Goal: Transaction & Acquisition: Purchase product/service

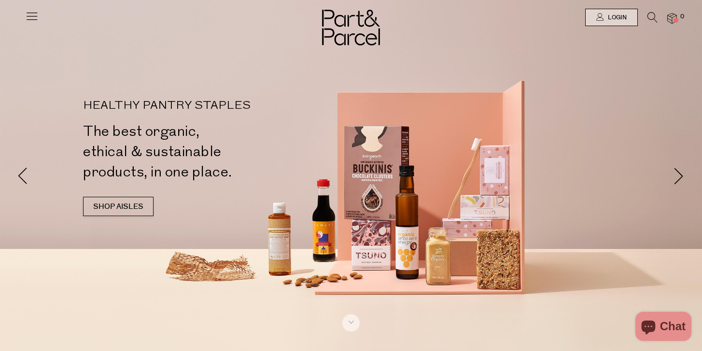
click at [673, 17] on img at bounding box center [673, 18] width 10 height 11
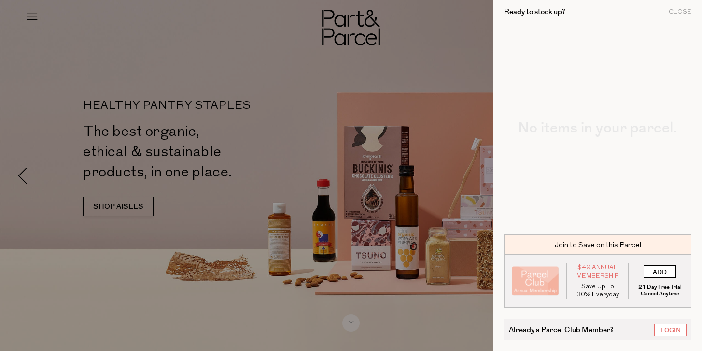
click at [658, 270] on input "ADD" at bounding box center [660, 271] width 32 height 12
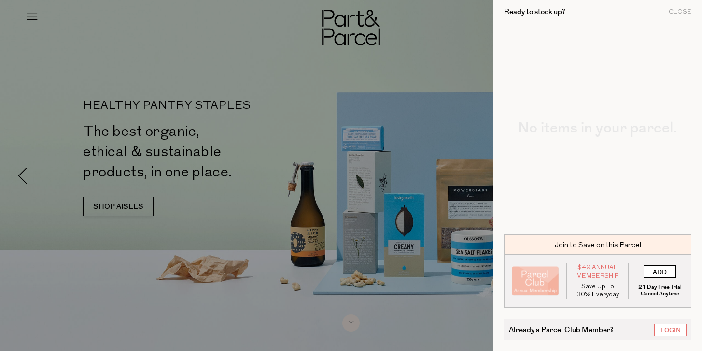
type input "ADDED"
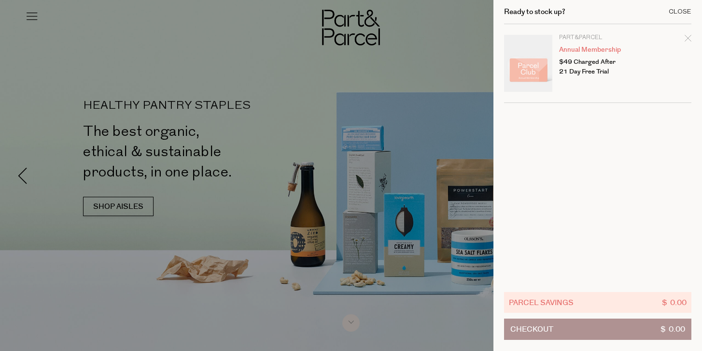
click at [672, 11] on div "Close" at bounding box center [680, 12] width 23 height 6
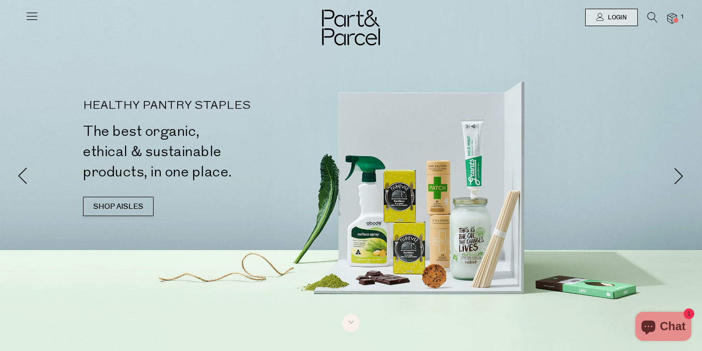
click at [37, 15] on icon at bounding box center [32, 16] width 14 height 14
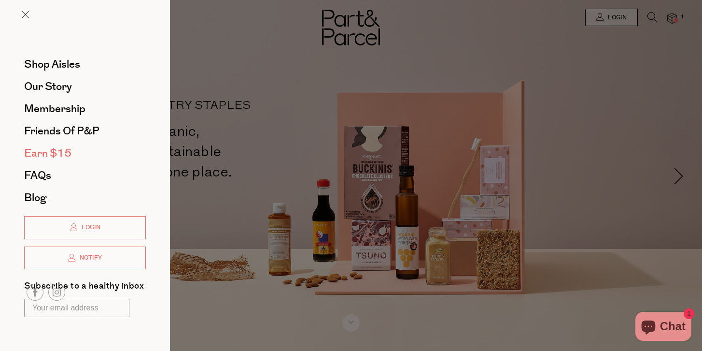
click at [42, 153] on span "Earn $15" at bounding box center [47, 152] width 47 height 15
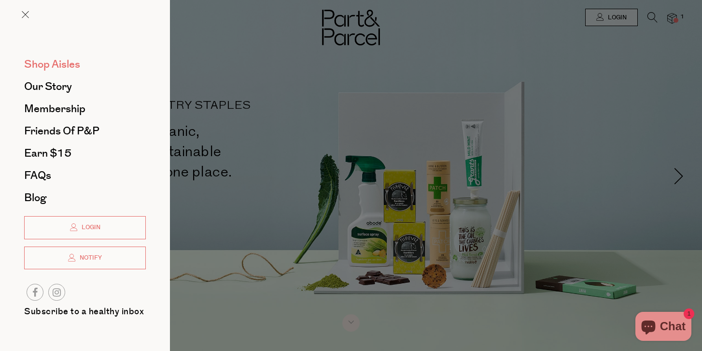
click at [47, 66] on span "Shop Aisles" at bounding box center [52, 64] width 56 height 15
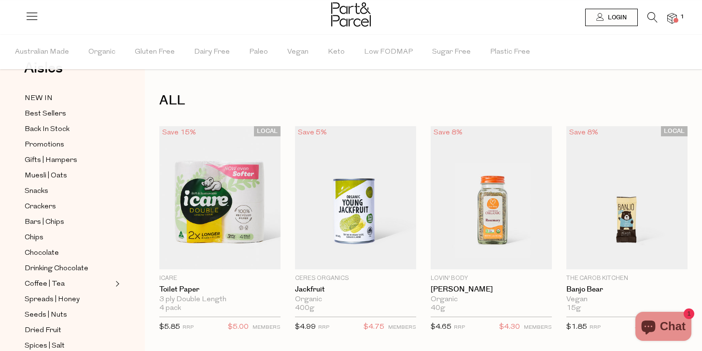
scroll to position [43, 0]
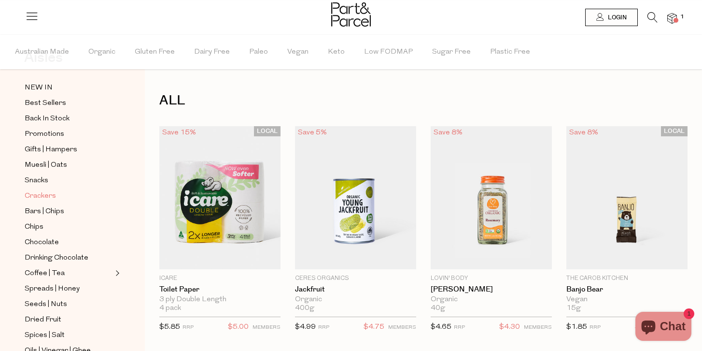
click at [37, 194] on span "Crackers" at bounding box center [40, 196] width 31 height 12
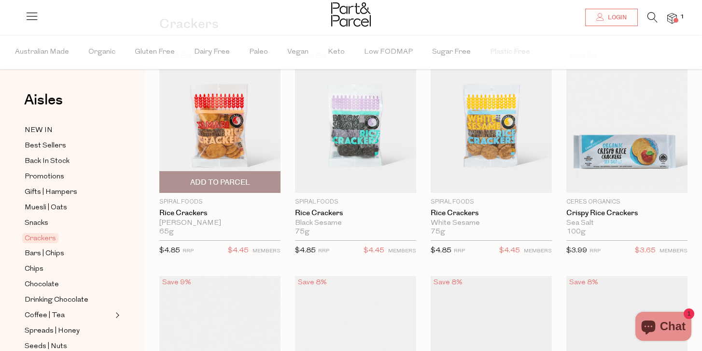
scroll to position [77, 0]
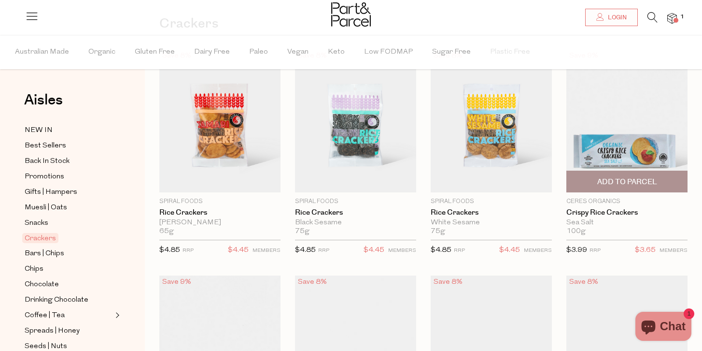
click at [620, 179] on span "Add To Parcel" at bounding box center [628, 182] width 60 height 10
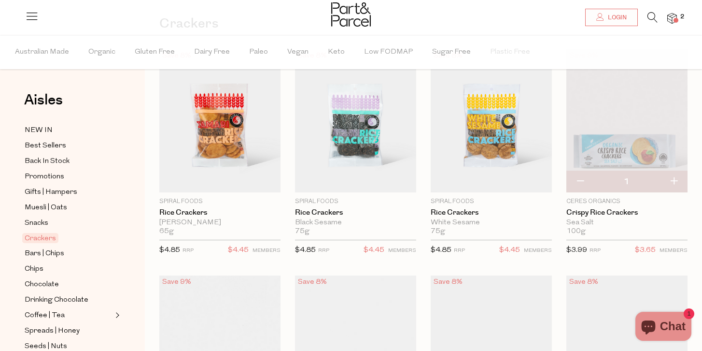
click at [672, 179] on button "button" at bounding box center [674, 181] width 28 height 21
type input "2"
click at [675, 180] on button "button" at bounding box center [674, 181] width 28 height 21
type input "3"
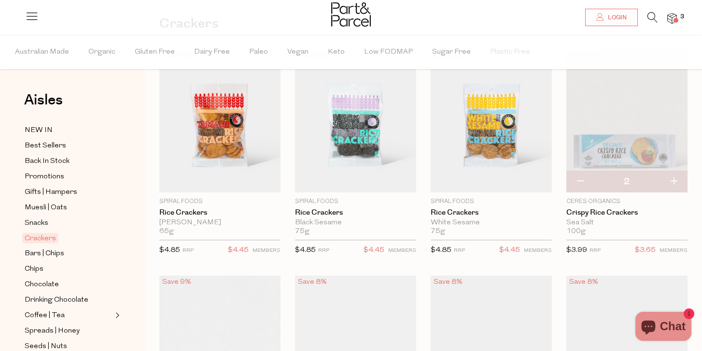
type input "3"
click at [675, 180] on button "button" at bounding box center [674, 181] width 28 height 21
type input "4"
click at [624, 147] on img at bounding box center [627, 120] width 121 height 143
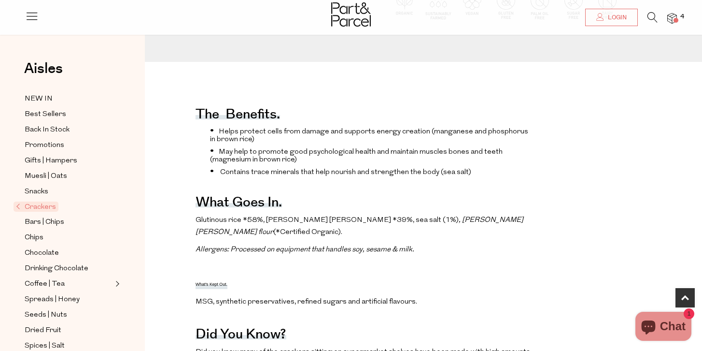
scroll to position [277, 0]
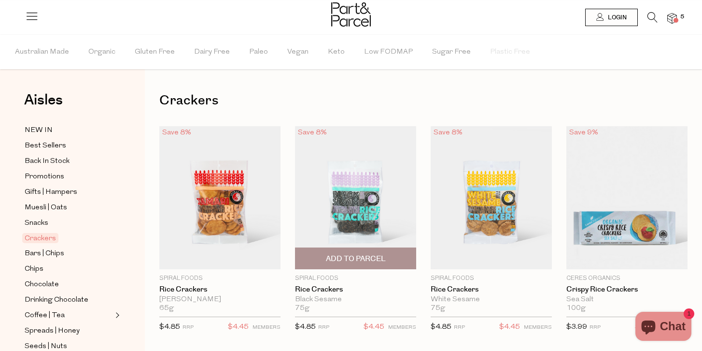
type input "4"
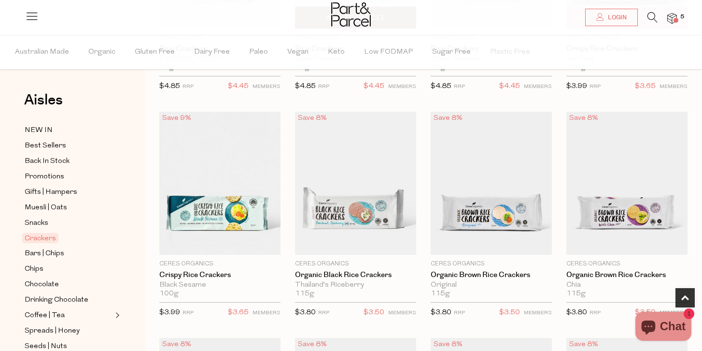
scroll to position [240, 0]
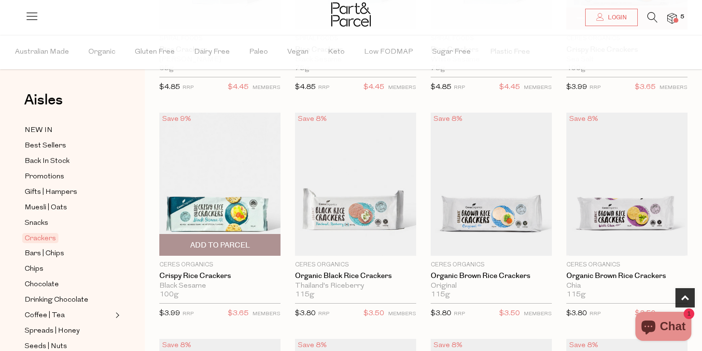
click at [228, 215] on img at bounding box center [219, 184] width 121 height 143
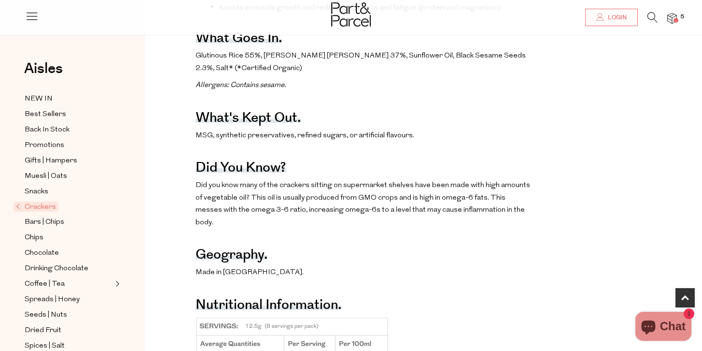
scroll to position [443, 0]
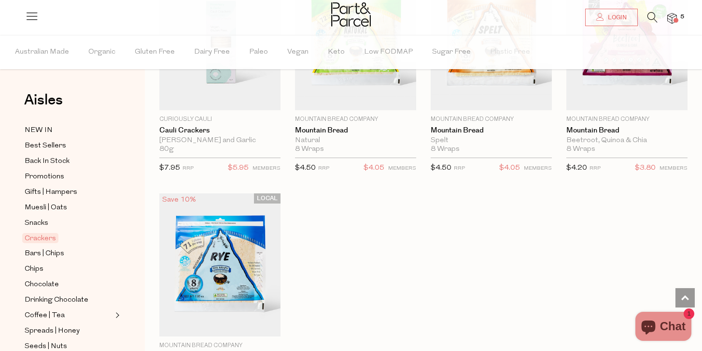
scroll to position [2171, 0]
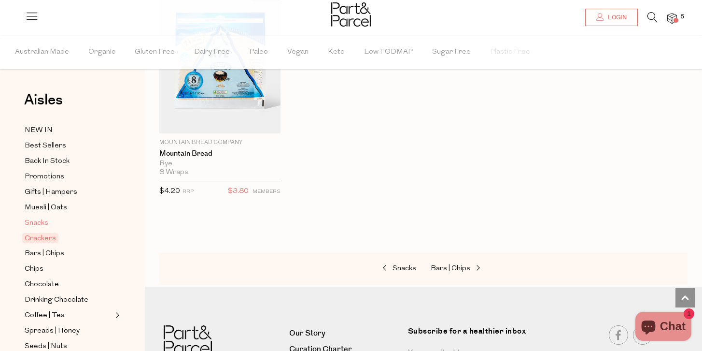
click at [33, 222] on span "Snacks" at bounding box center [37, 223] width 24 height 12
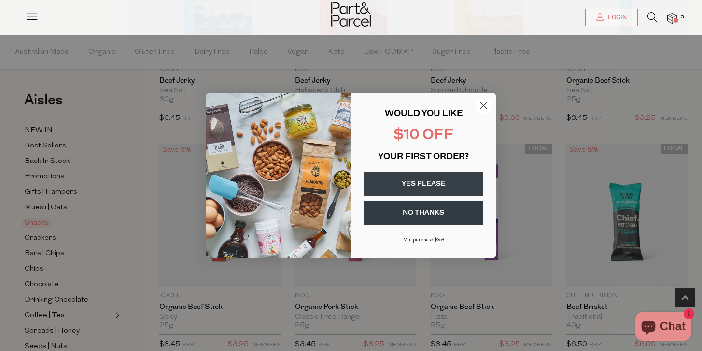
scroll to position [413, 0]
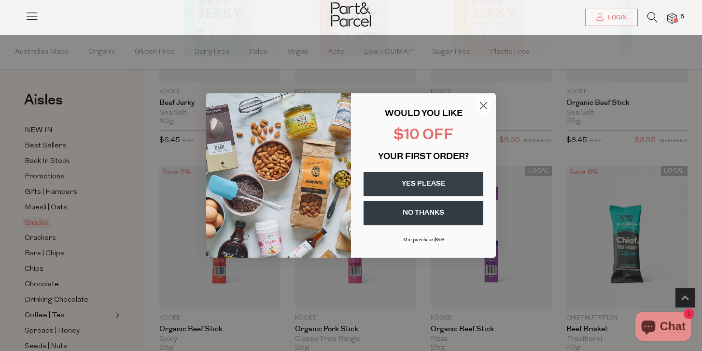
click at [414, 181] on button "YES PLEASE" at bounding box center [424, 184] width 120 height 24
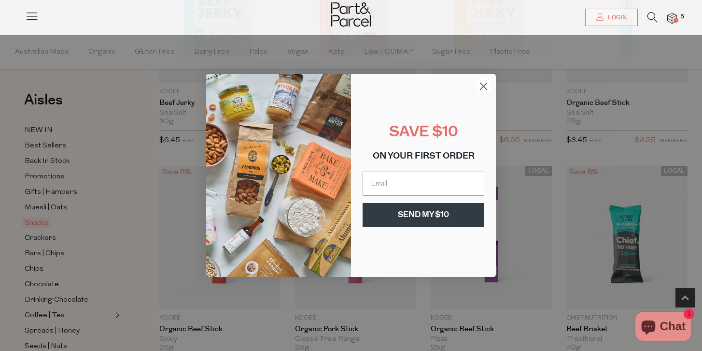
click at [414, 181] on input "Email" at bounding box center [424, 184] width 122 height 24
type input "Madeleine.boud@gmail.com"
click at [422, 214] on button "SEND MY $10" at bounding box center [424, 215] width 122 height 24
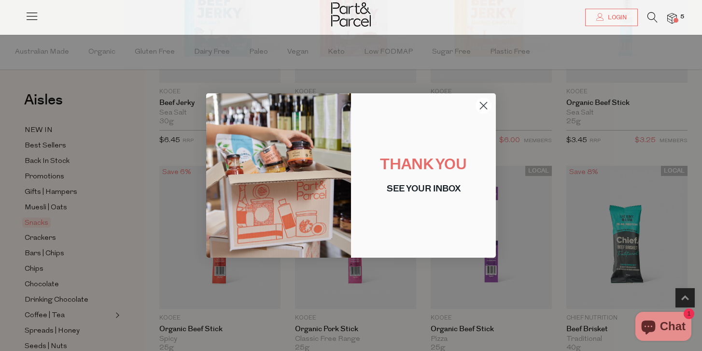
click at [484, 107] on circle "Close dialog" at bounding box center [484, 106] width 16 height 16
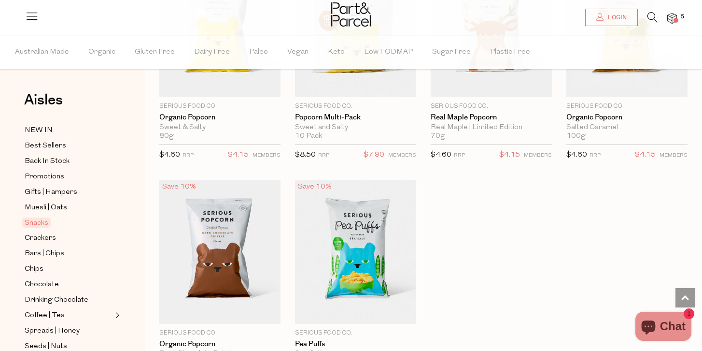
scroll to position [2667, 0]
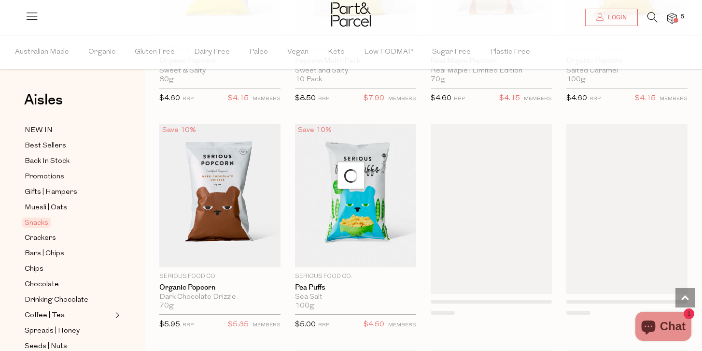
scroll to position [2745, 0]
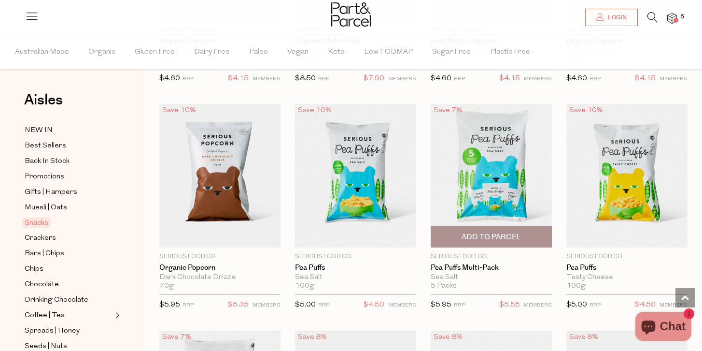
click at [492, 162] on img at bounding box center [491, 175] width 121 height 143
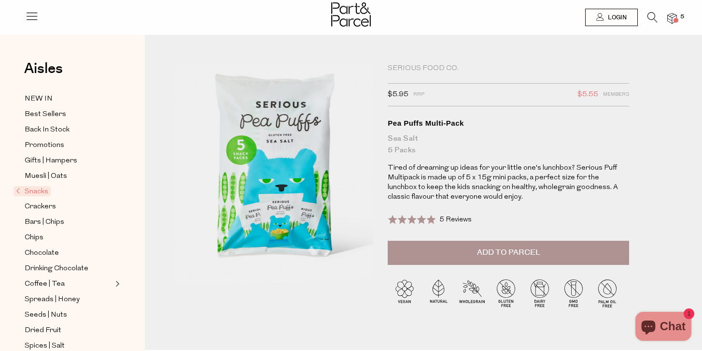
click at [505, 253] on span "Add to Parcel" at bounding box center [508, 252] width 63 height 11
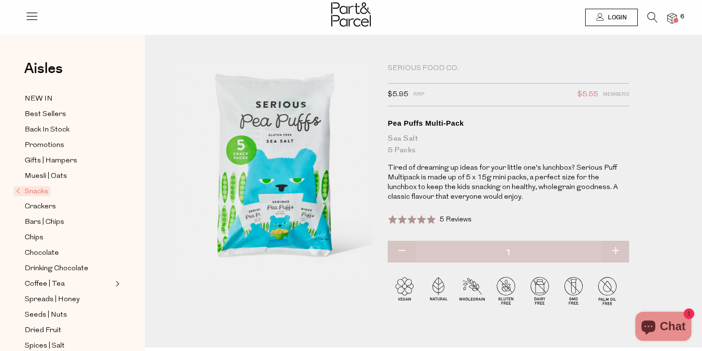
click at [615, 246] on button "button" at bounding box center [616, 251] width 28 height 21
type input "2"
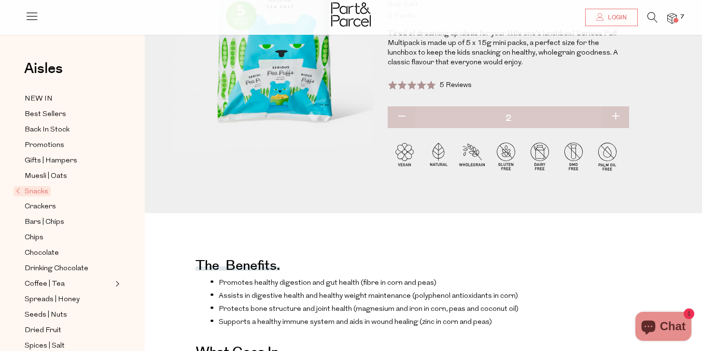
scroll to position [135, 0]
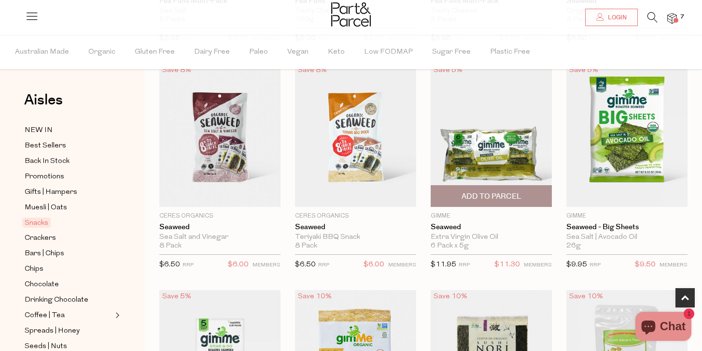
scroll to position [287, 0]
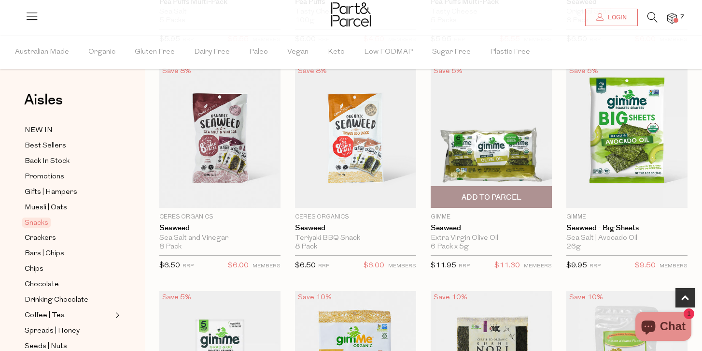
click at [486, 196] on span "Add To Parcel" at bounding box center [492, 197] width 60 height 10
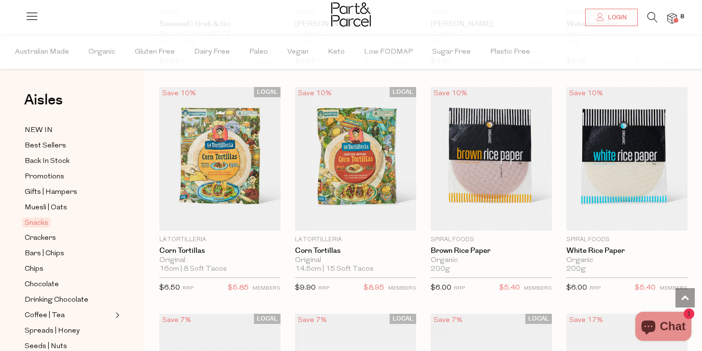
scroll to position [717, 0]
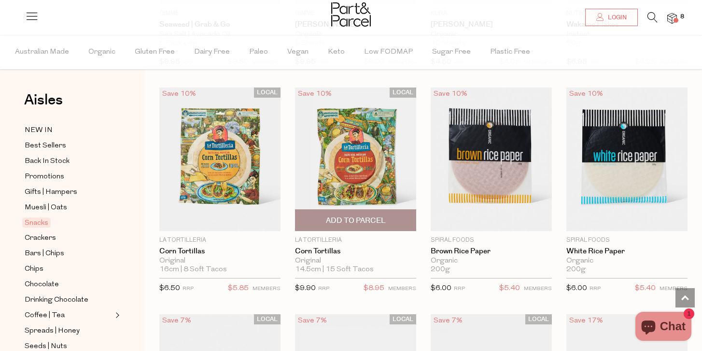
click at [351, 222] on span "Add To Parcel" at bounding box center [356, 220] width 60 height 10
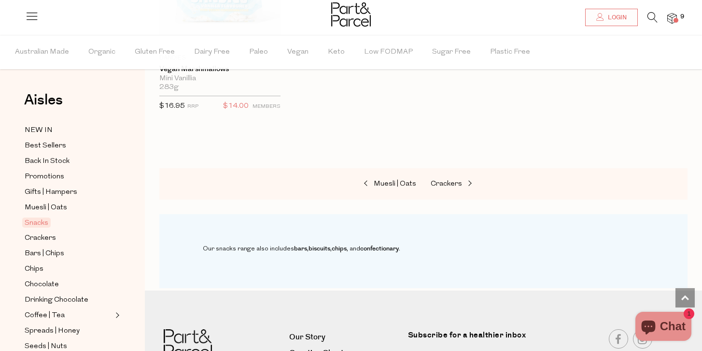
scroll to position [1355, 0]
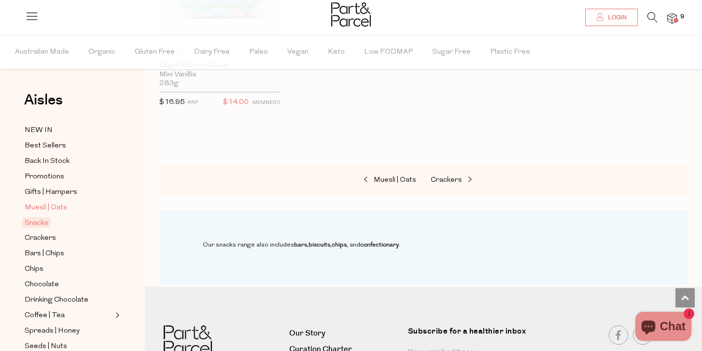
click at [39, 205] on span "Muesli | Oats" at bounding box center [46, 208] width 43 height 12
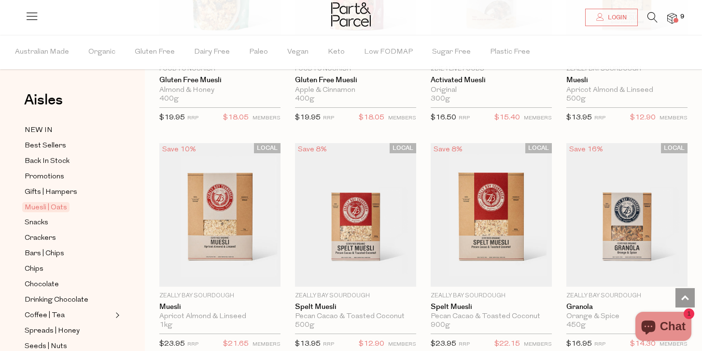
scroll to position [1586, 0]
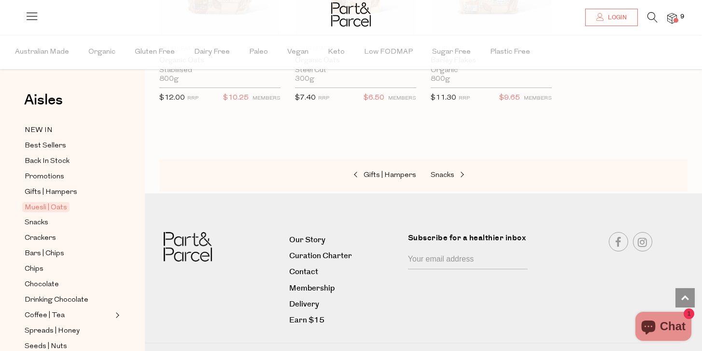
scroll to position [2961, 0]
click at [36, 254] on span "Bars | Chips" at bounding box center [45, 254] width 40 height 12
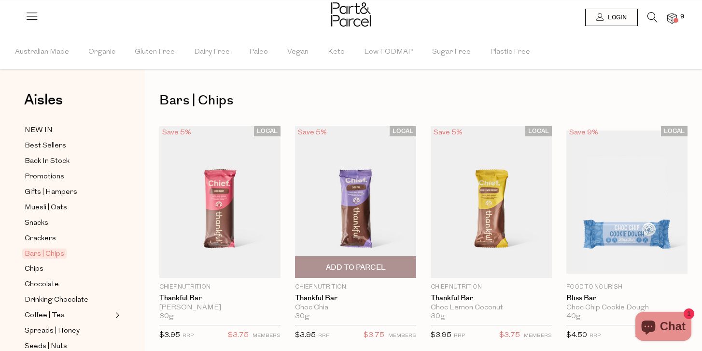
click at [365, 229] on img at bounding box center [355, 202] width 121 height 152
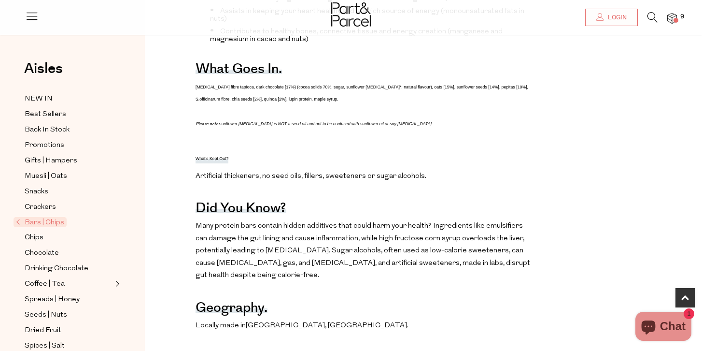
scroll to position [533, 0]
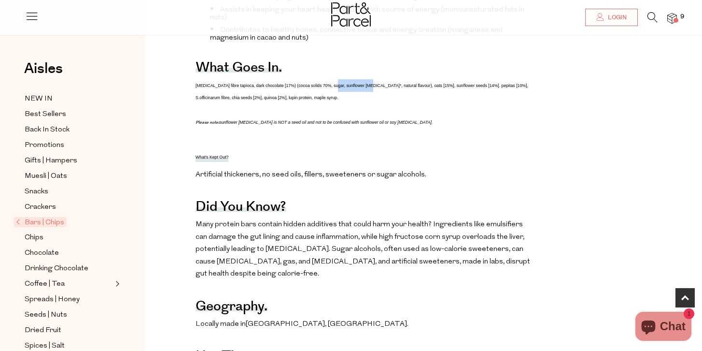
drag, startPoint x: 343, startPoint y: 84, endPoint x: 379, endPoint y: 86, distance: 35.8
click at [379, 86] on span "[MEDICAL_DATA] fibre tapioca, dark chocolate [17%) (cocoa solids 70%, sugar, su…" at bounding box center [362, 91] width 333 height 17
copy span "sunflower [MEDICAL_DATA]"
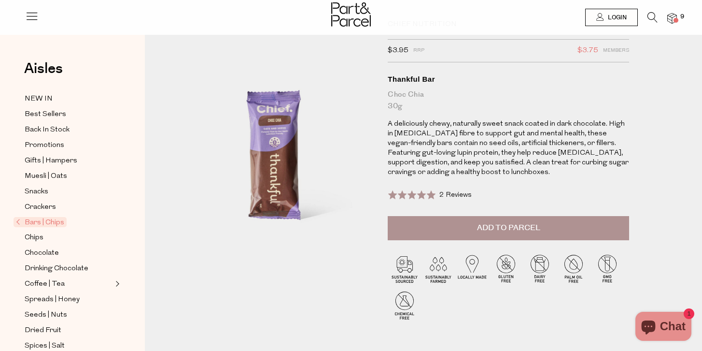
scroll to position [0, 0]
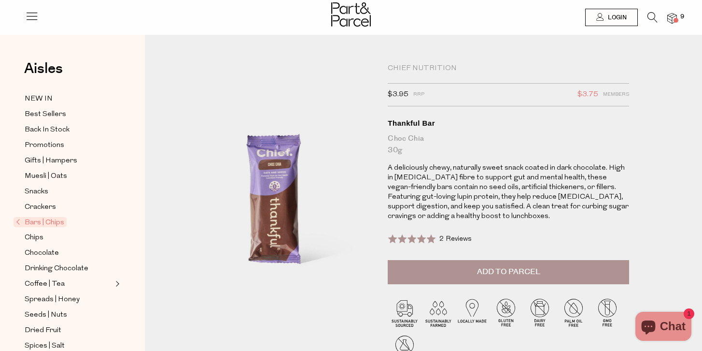
click at [499, 272] on span "Add to Parcel" at bounding box center [508, 271] width 63 height 11
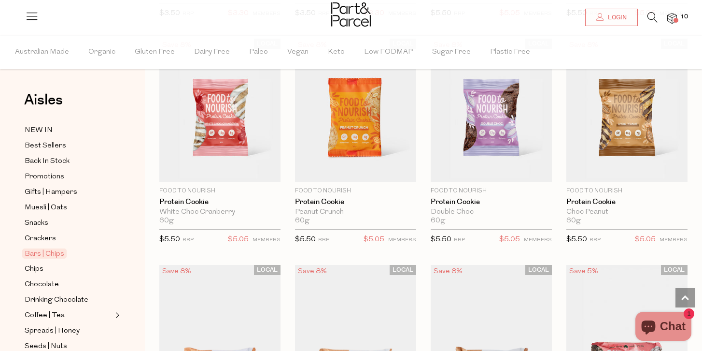
scroll to position [1906, 0]
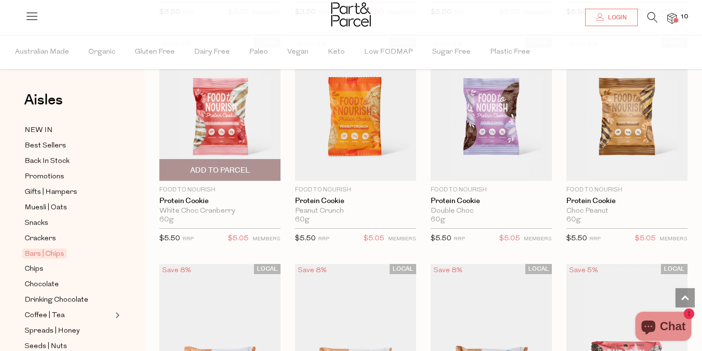
click at [217, 102] on img at bounding box center [219, 109] width 121 height 143
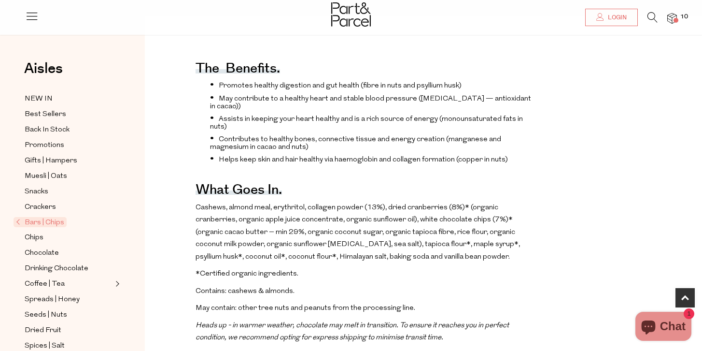
scroll to position [350, 0]
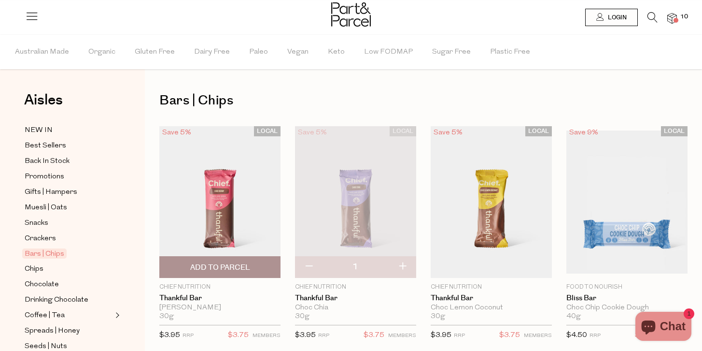
click at [224, 189] on img at bounding box center [219, 202] width 121 height 152
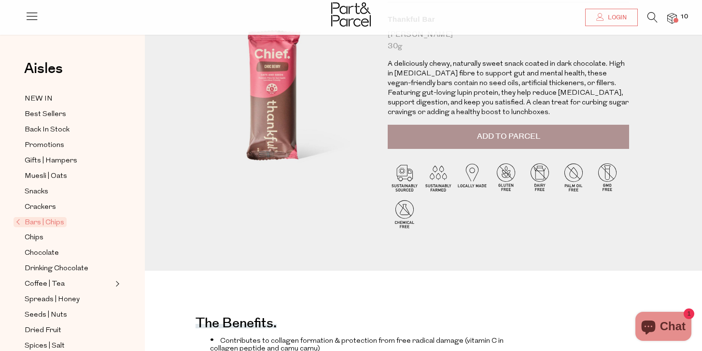
scroll to position [84, 0]
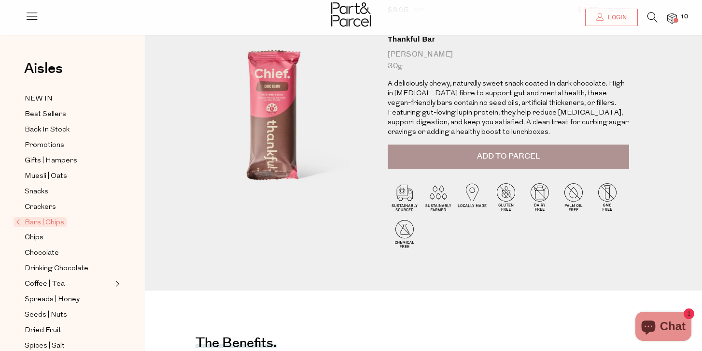
click at [489, 157] on span "Add to Parcel" at bounding box center [508, 156] width 63 height 11
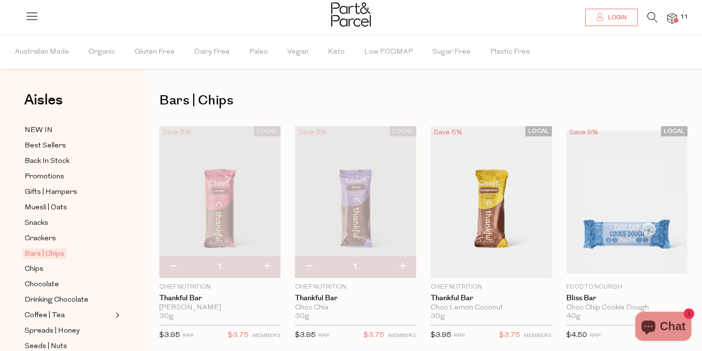
scroll to position [96, 0]
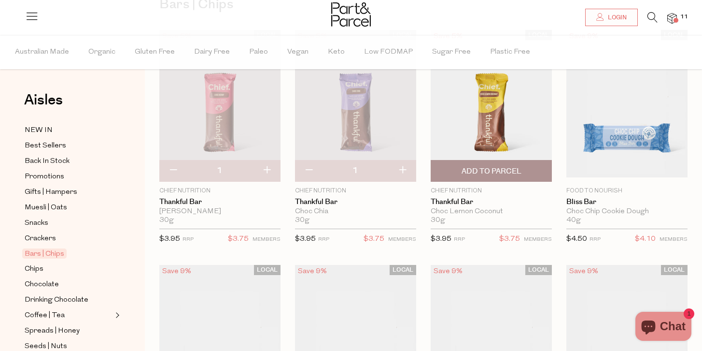
click at [474, 173] on span "Add To Parcel" at bounding box center [492, 171] width 60 height 10
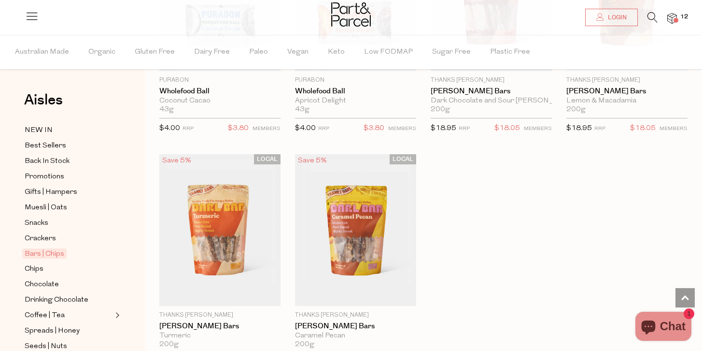
scroll to position [2695, 0]
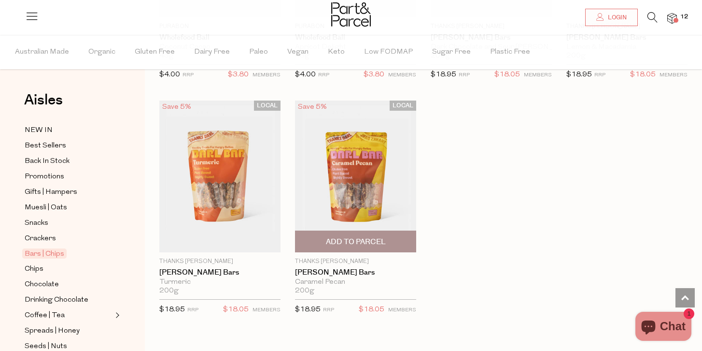
scroll to position [2770, 0]
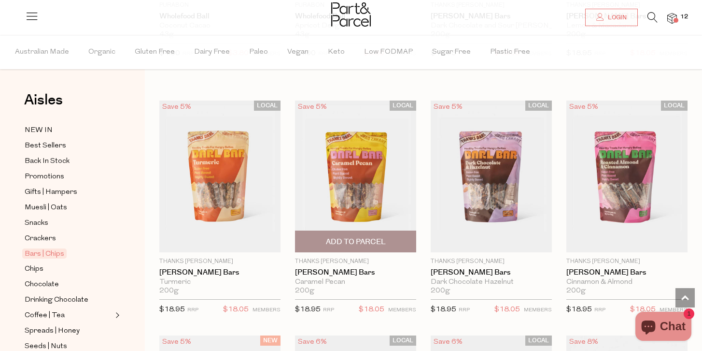
click at [358, 160] on img at bounding box center [355, 176] width 121 height 152
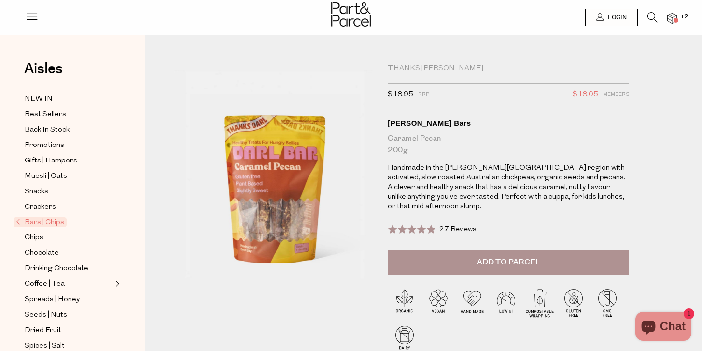
click at [470, 253] on button "Add to Parcel" at bounding box center [509, 262] width 242 height 24
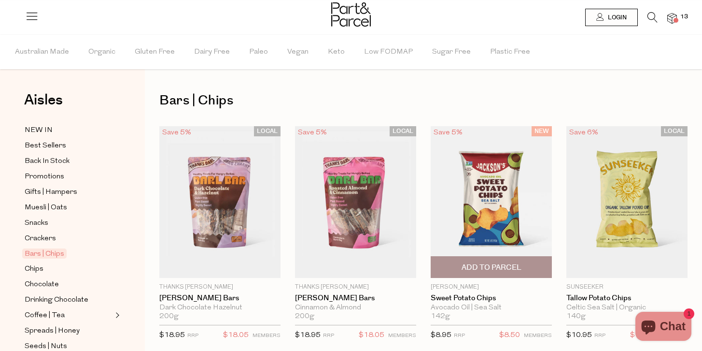
click at [481, 264] on span "Add To Parcel" at bounding box center [492, 267] width 60 height 10
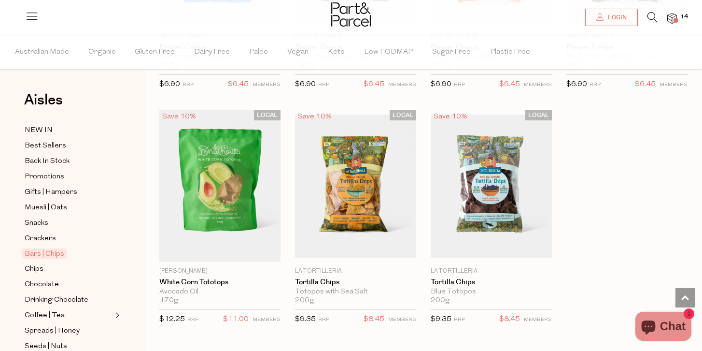
scroll to position [938, 0]
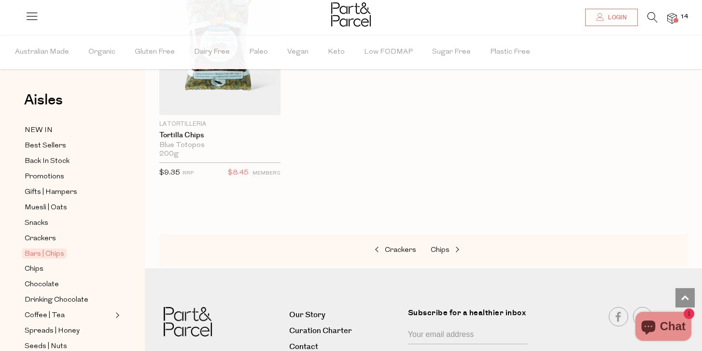
scroll to position [4132, 0]
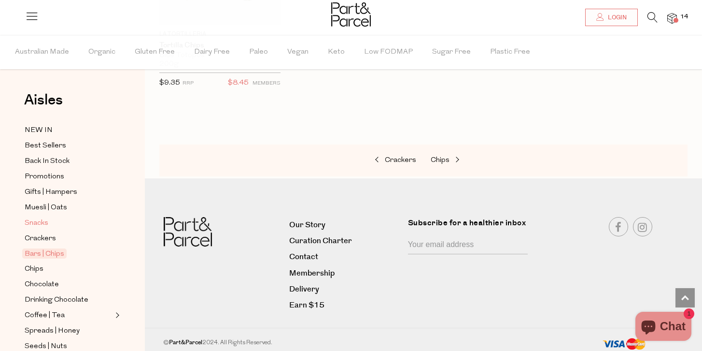
click at [40, 223] on span "Snacks" at bounding box center [37, 223] width 24 height 12
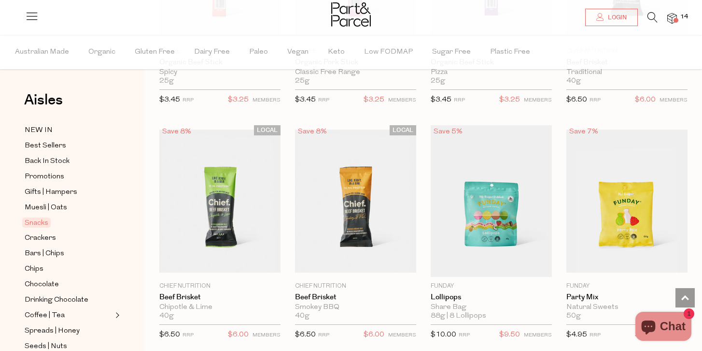
scroll to position [767, 0]
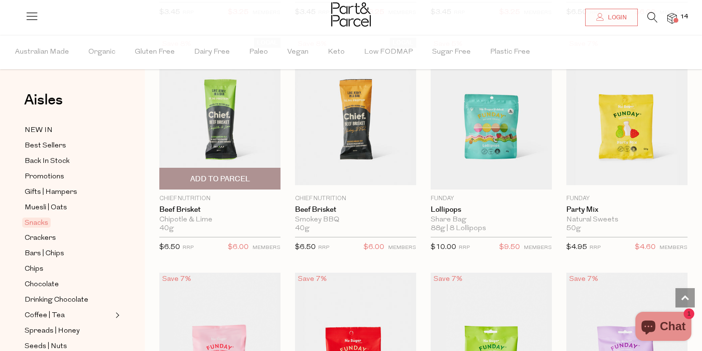
click at [216, 180] on span "Add To Parcel" at bounding box center [220, 179] width 60 height 10
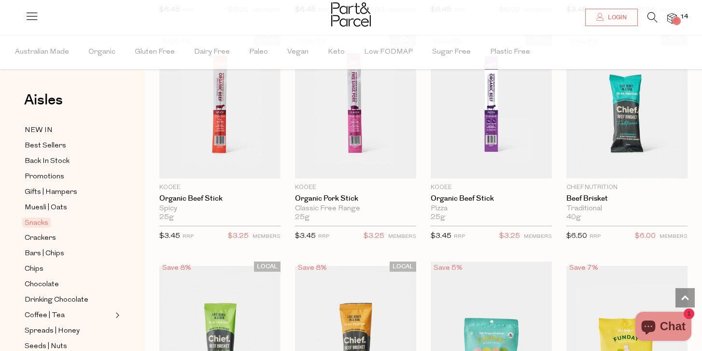
scroll to position [543, 0]
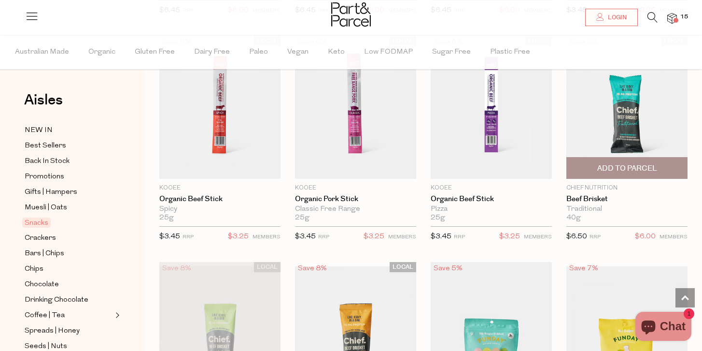
click at [635, 163] on span "Add To Parcel" at bounding box center [628, 168] width 60 height 10
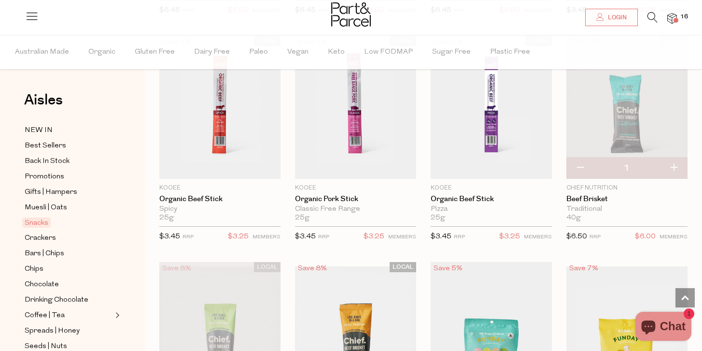
click at [675, 163] on button "button" at bounding box center [674, 167] width 28 height 21
type input "2"
click at [675, 163] on button "button" at bounding box center [674, 167] width 28 height 21
type input "3"
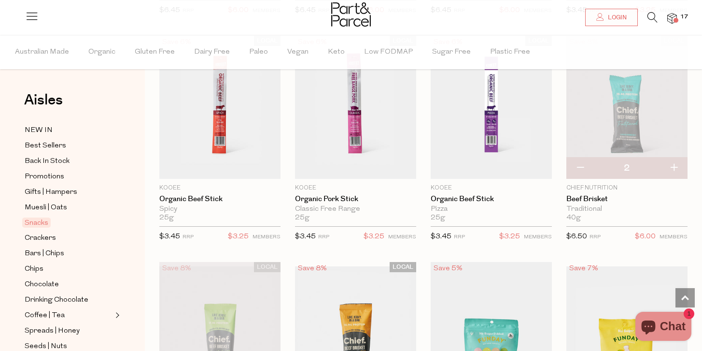
type input "3"
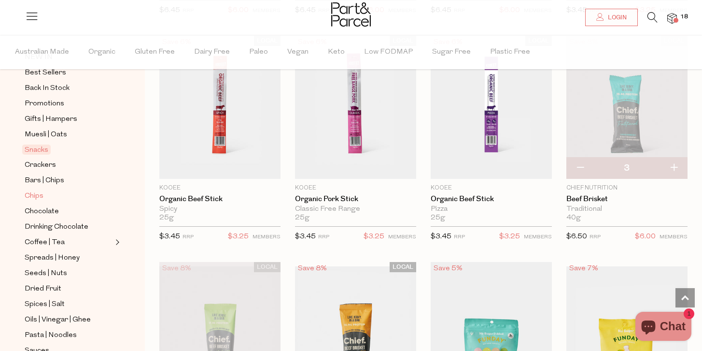
scroll to position [74, 0]
click at [43, 256] on span "Spreads | Honey" at bounding box center [52, 257] width 55 height 12
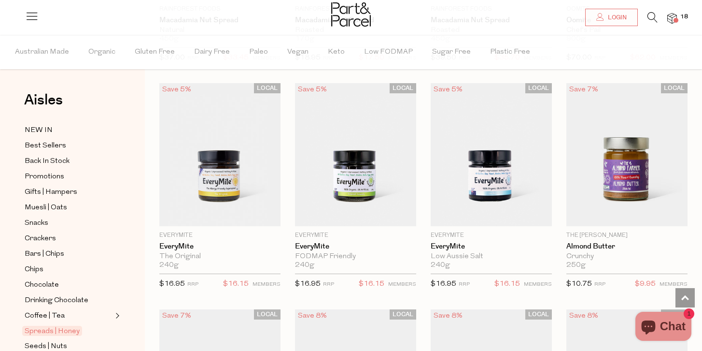
scroll to position [1424, 0]
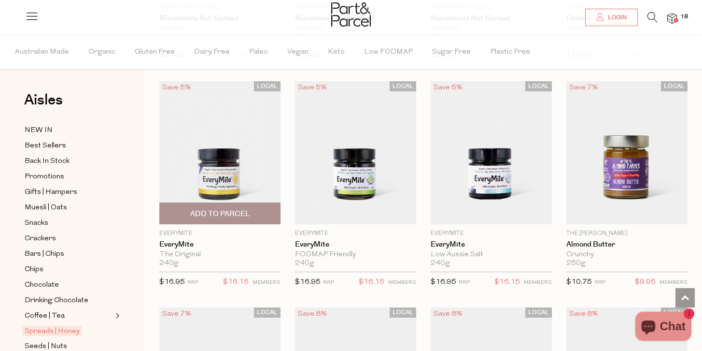
click at [206, 209] on span "Add To Parcel" at bounding box center [220, 214] width 60 height 10
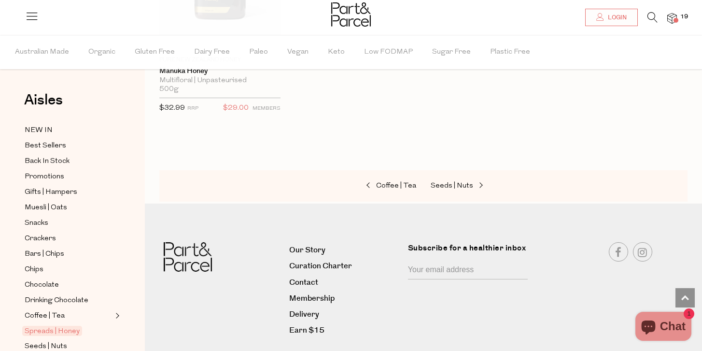
scroll to position [2547, 0]
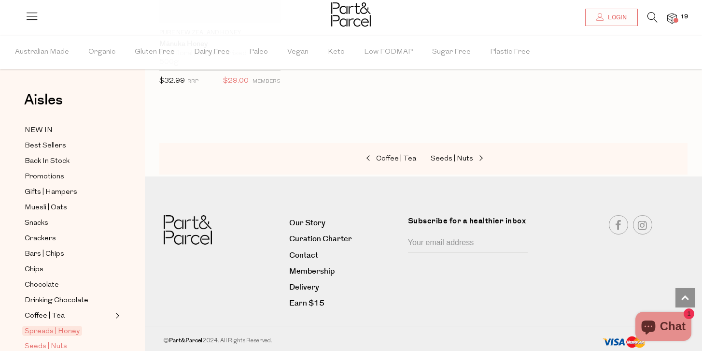
click at [38, 345] on span "Seeds | Nuts" at bounding box center [46, 347] width 43 height 12
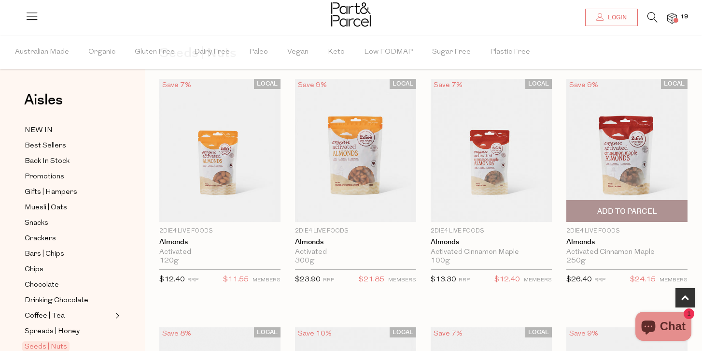
scroll to position [24, 0]
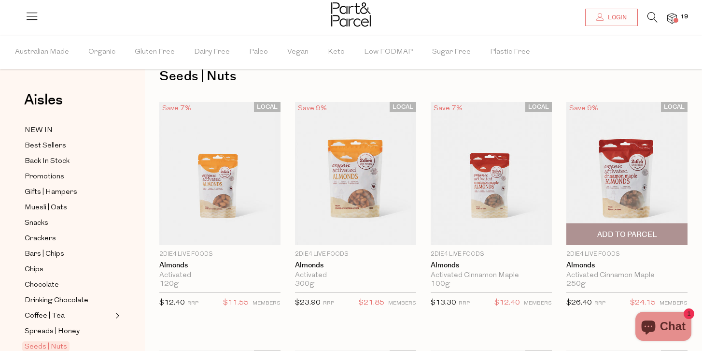
click at [635, 182] on img at bounding box center [627, 173] width 121 height 143
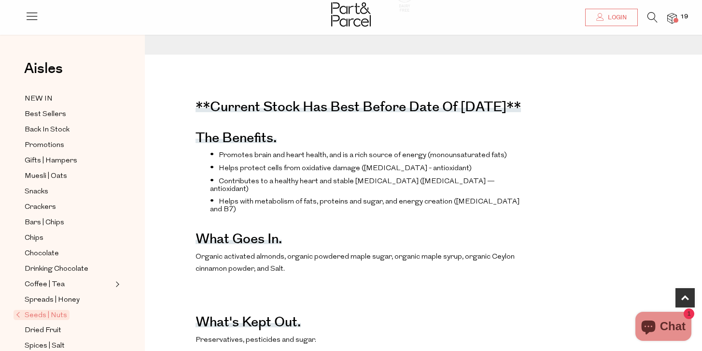
scroll to position [315, 0]
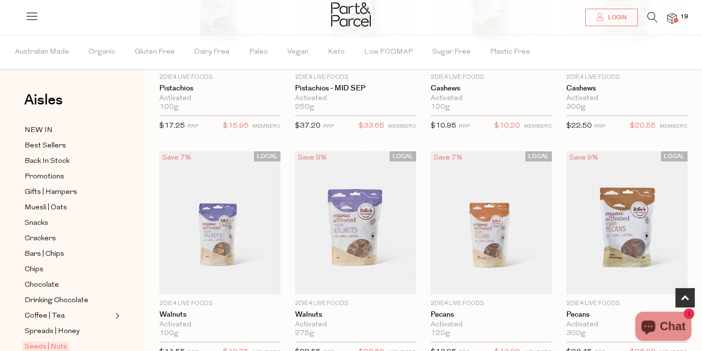
scroll to position [524, 0]
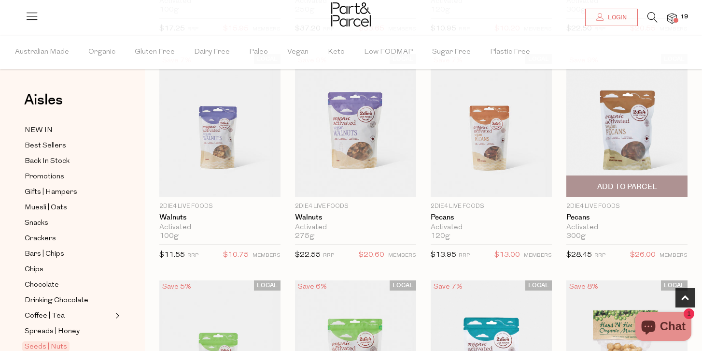
click at [611, 186] on span "Add To Parcel" at bounding box center [628, 187] width 60 height 10
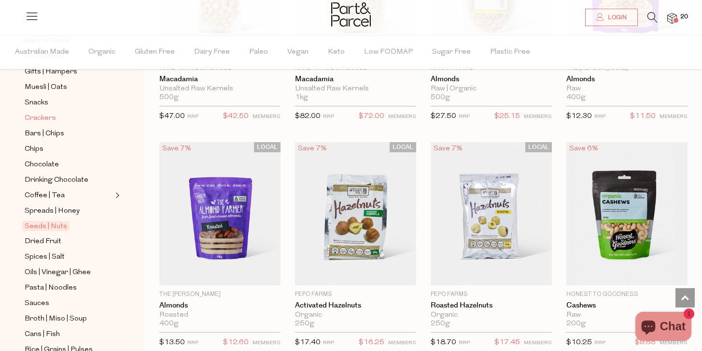
scroll to position [122, 0]
click at [41, 252] on span "Spices | Salt" at bounding box center [45, 256] width 40 height 12
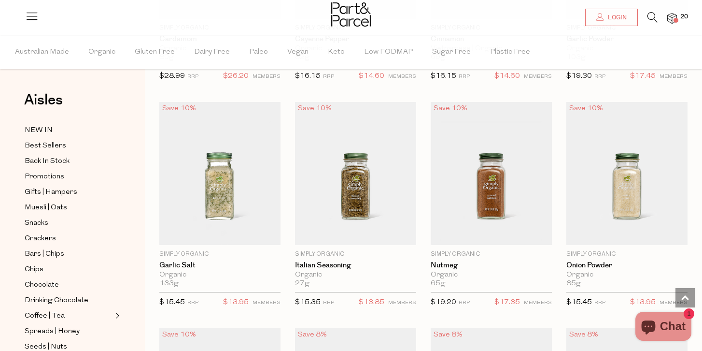
scroll to position [1414, 0]
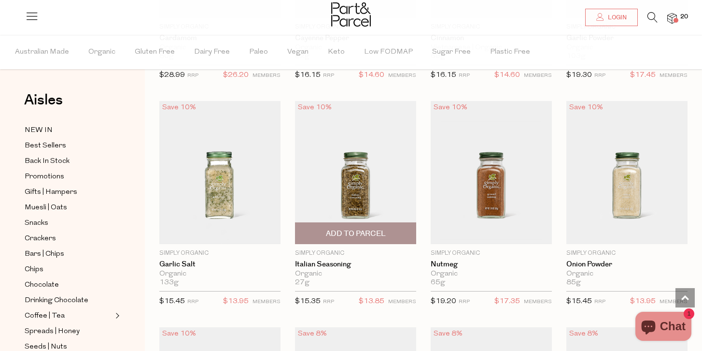
click at [346, 232] on span "Add To Parcel" at bounding box center [356, 234] width 60 height 10
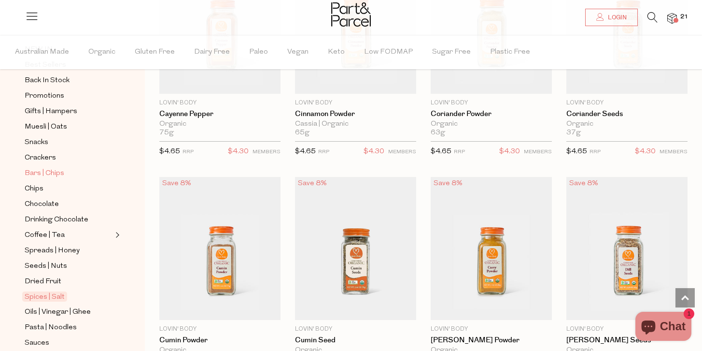
scroll to position [111, 0]
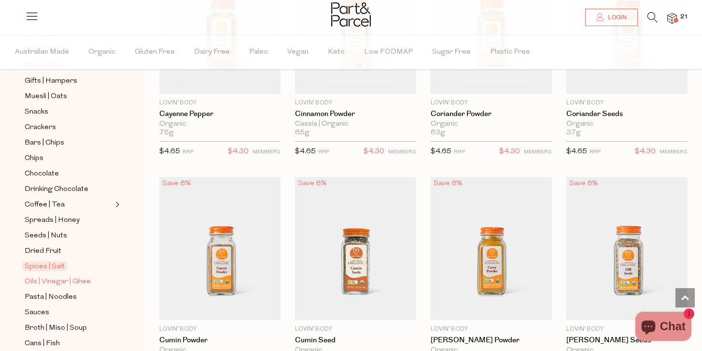
click at [47, 279] on span "Oils | Vinegar | Ghee" at bounding box center [58, 282] width 66 height 12
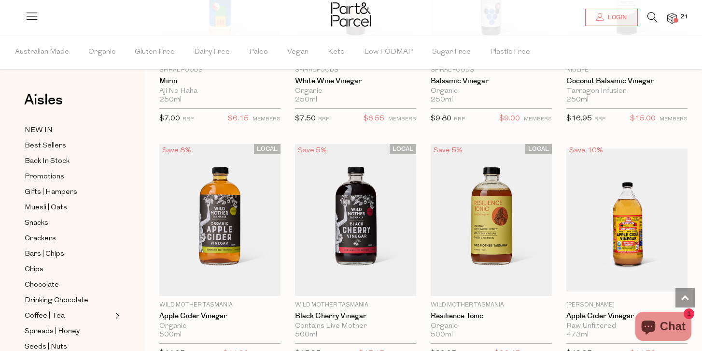
scroll to position [2479, 0]
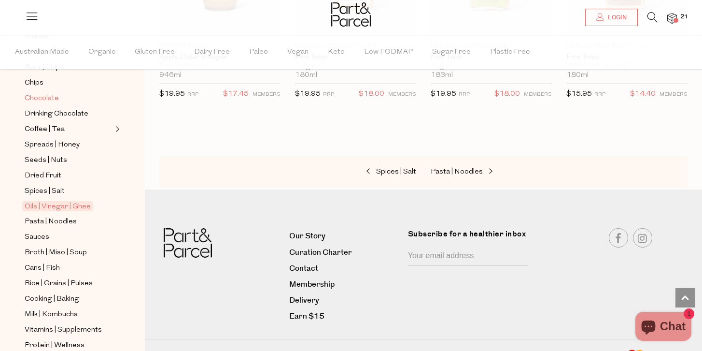
scroll to position [190, 0]
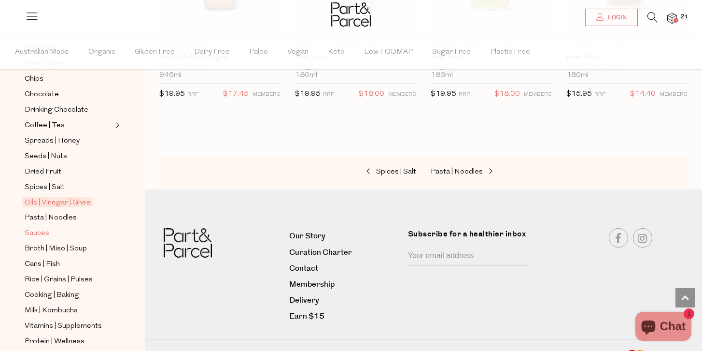
click at [39, 234] on span "Sauces" at bounding box center [37, 234] width 25 height 12
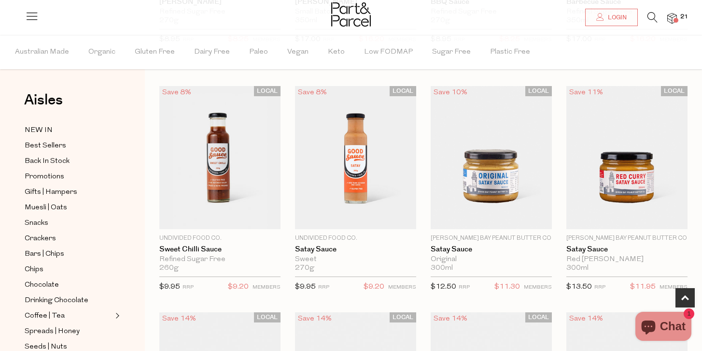
scroll to position [295, 0]
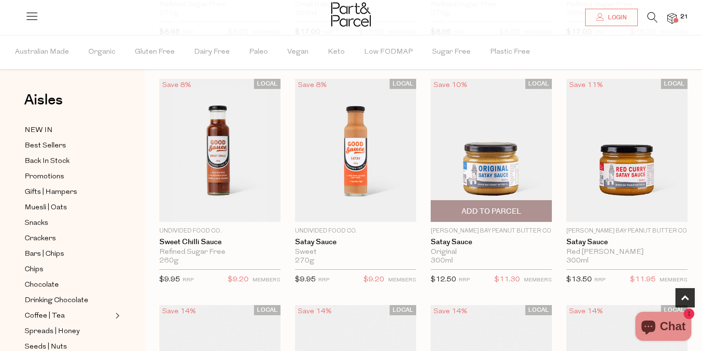
click at [472, 172] on img at bounding box center [491, 150] width 121 height 143
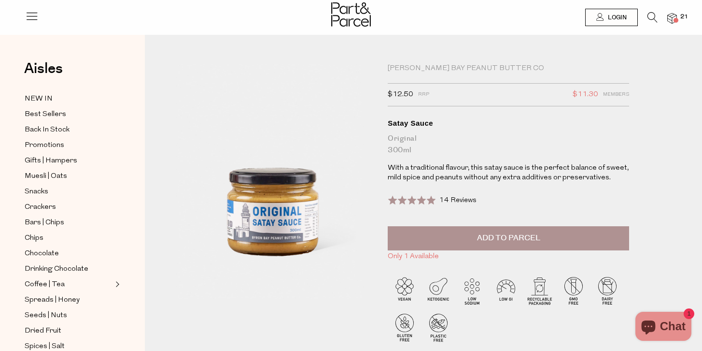
click at [481, 243] on span "Add to Parcel" at bounding box center [508, 237] width 63 height 11
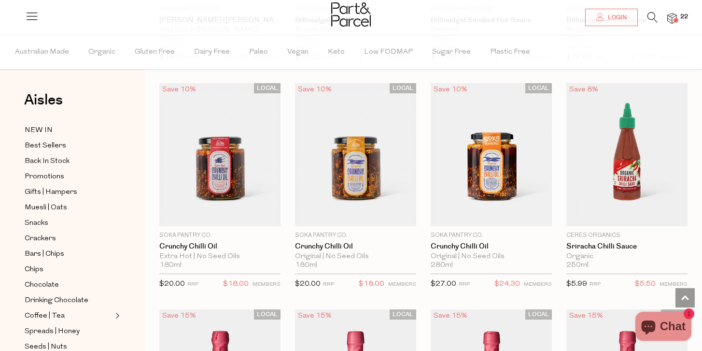
scroll to position [1401, 0]
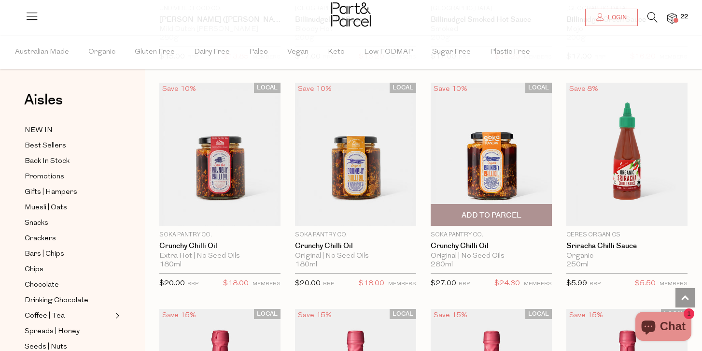
click at [474, 214] on span "Add To Parcel" at bounding box center [492, 215] width 60 height 10
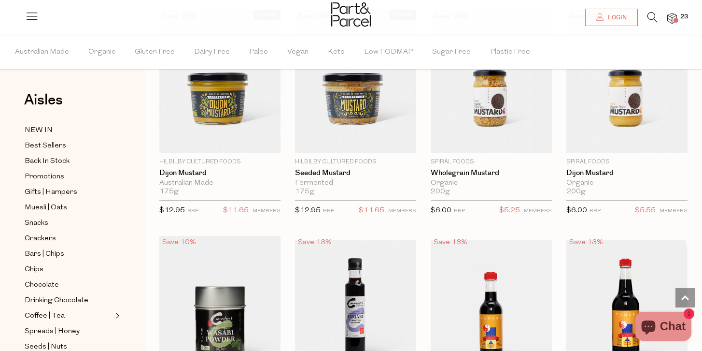
scroll to position [2371, 0]
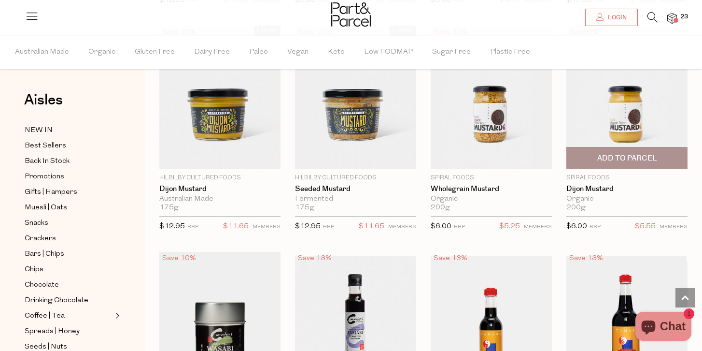
click at [599, 155] on span "Add To Parcel" at bounding box center [628, 158] width 60 height 10
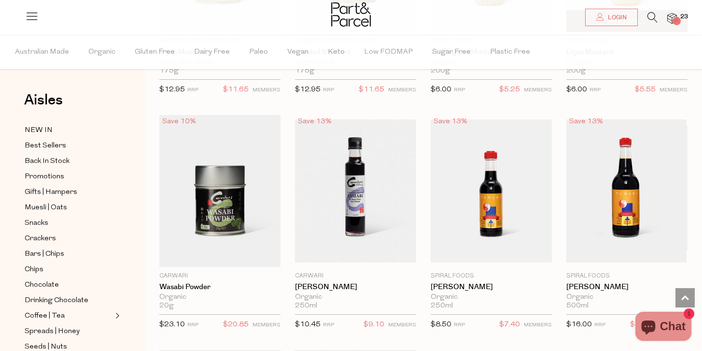
scroll to position [2546, 0]
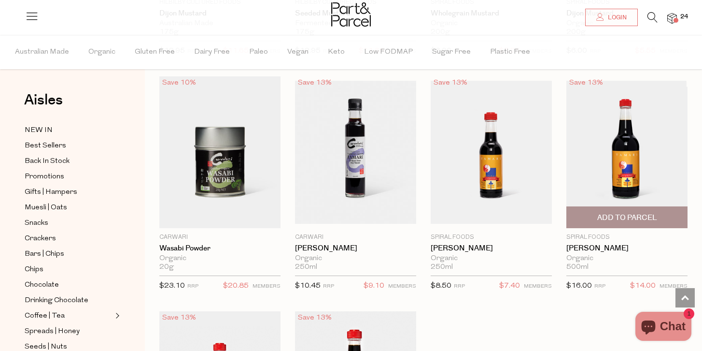
click at [606, 215] on span "Add To Parcel" at bounding box center [628, 218] width 60 height 10
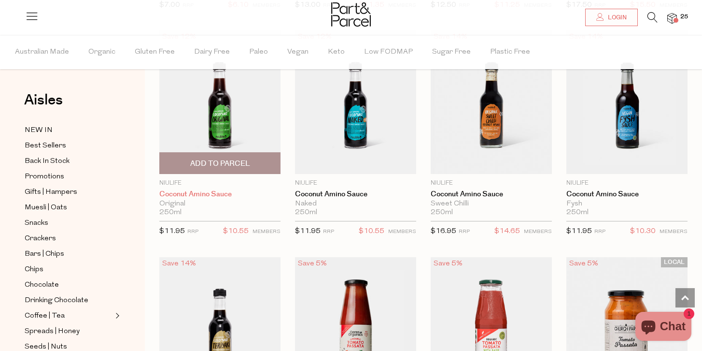
scroll to position [3073, 0]
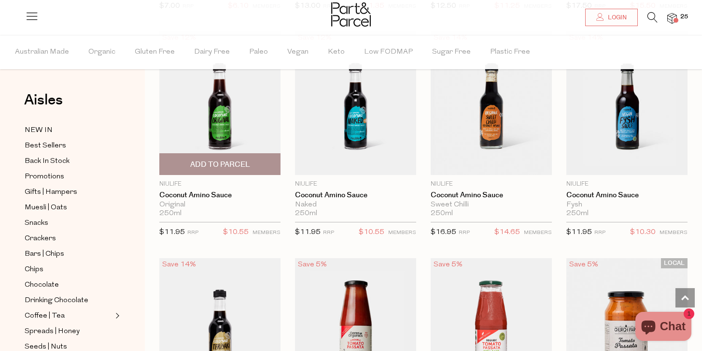
click at [219, 166] on span "Add To Parcel" at bounding box center [220, 164] width 60 height 10
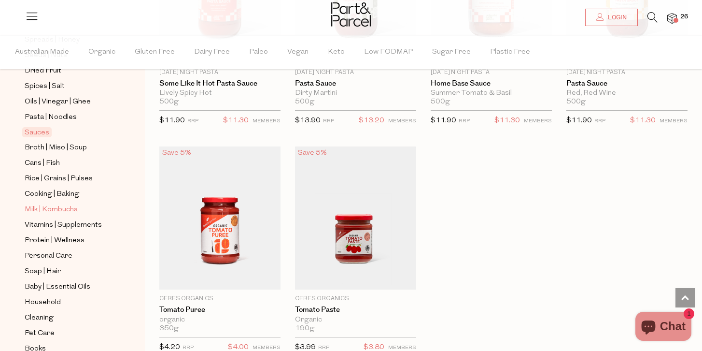
scroll to position [301, 0]
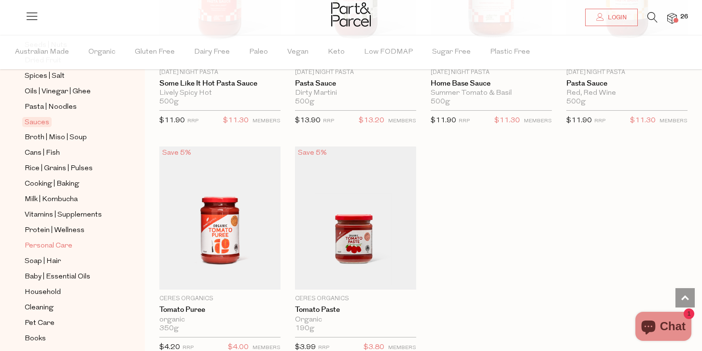
click at [48, 243] on span "Personal Care" at bounding box center [49, 246] width 48 height 12
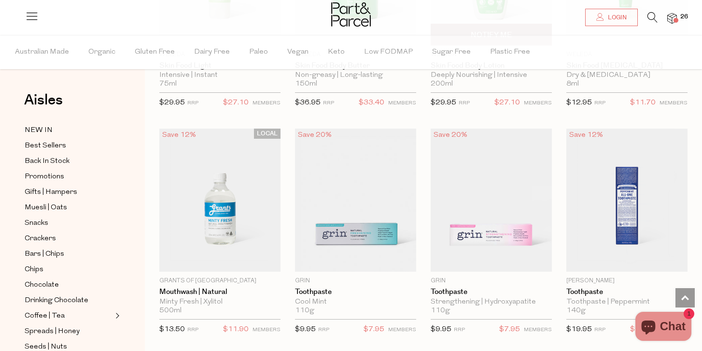
scroll to position [1355, 0]
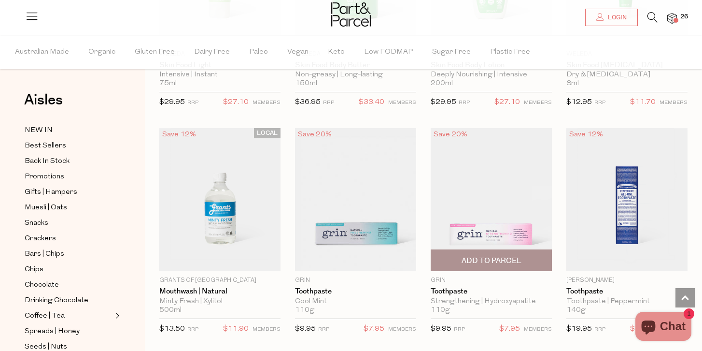
click at [483, 233] on img at bounding box center [491, 199] width 121 height 143
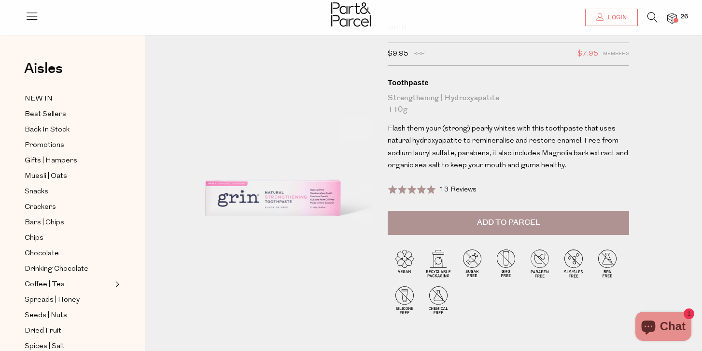
scroll to position [25, 0]
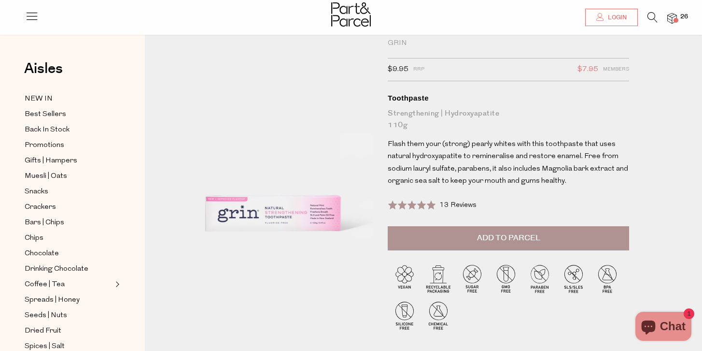
click at [501, 236] on span "Add to Parcel" at bounding box center [508, 237] width 63 height 11
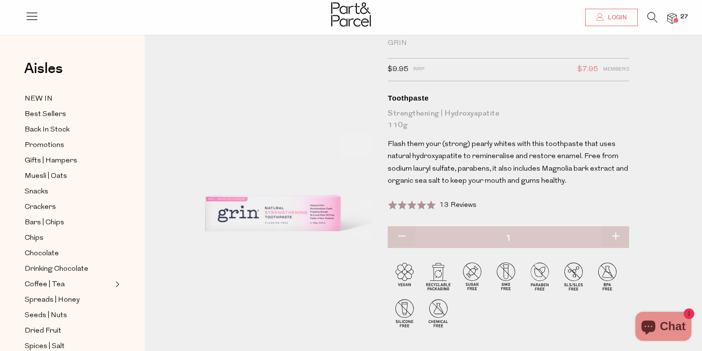
click at [619, 236] on button "button" at bounding box center [616, 236] width 28 height 21
type input "2"
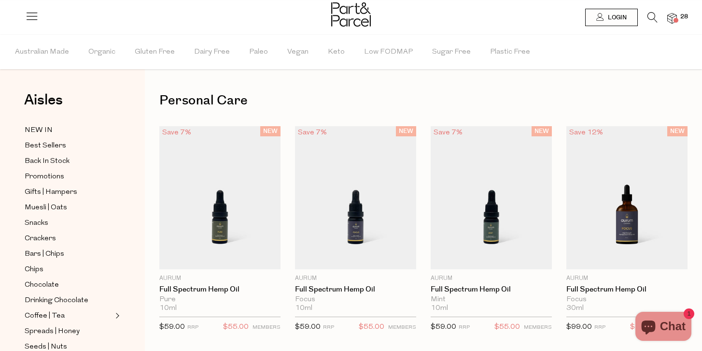
type input "2"
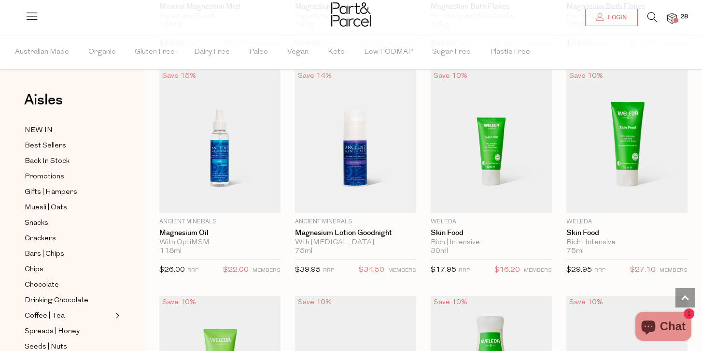
scroll to position [1396, 0]
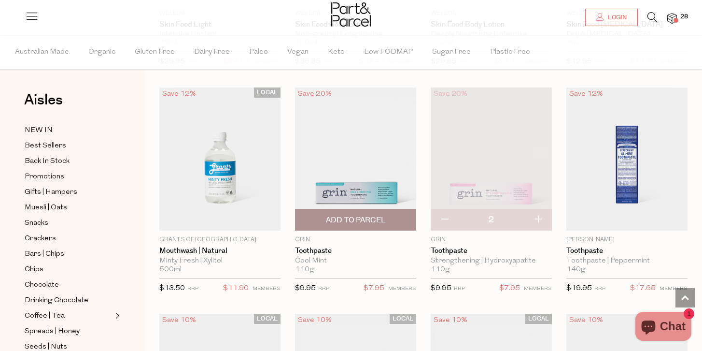
click at [354, 218] on span "Add To Parcel" at bounding box center [356, 220] width 60 height 10
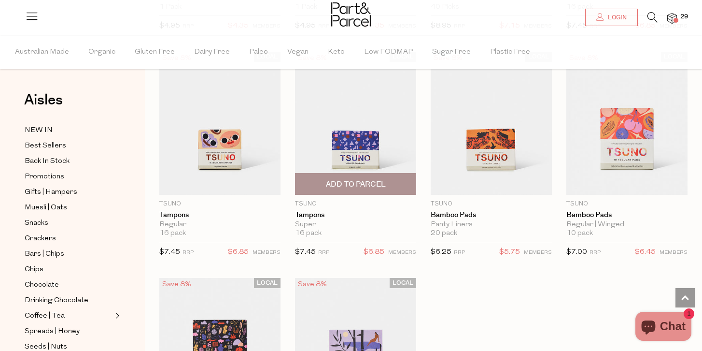
scroll to position [2563, 0]
click at [349, 179] on span "Add To Parcel" at bounding box center [356, 184] width 60 height 10
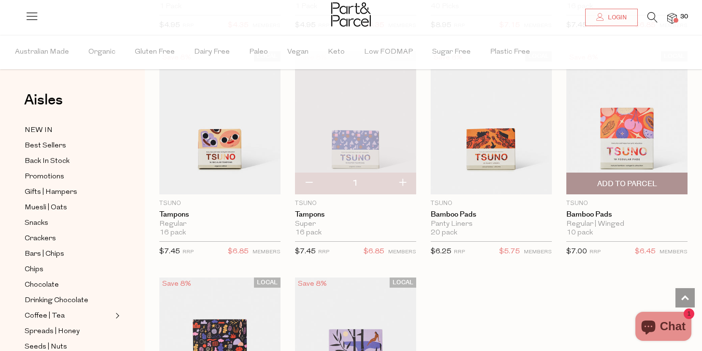
click at [625, 180] on span "Add To Parcel" at bounding box center [628, 184] width 60 height 10
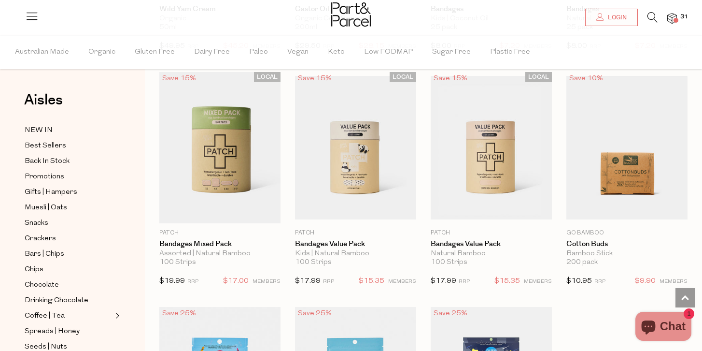
scroll to position [4828, 0]
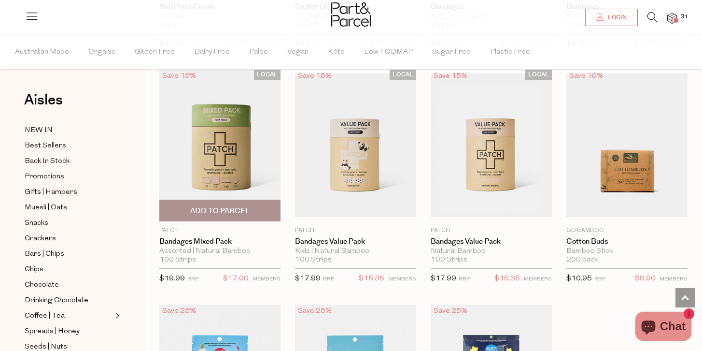
click at [213, 206] on span "Add To Parcel" at bounding box center [220, 211] width 60 height 10
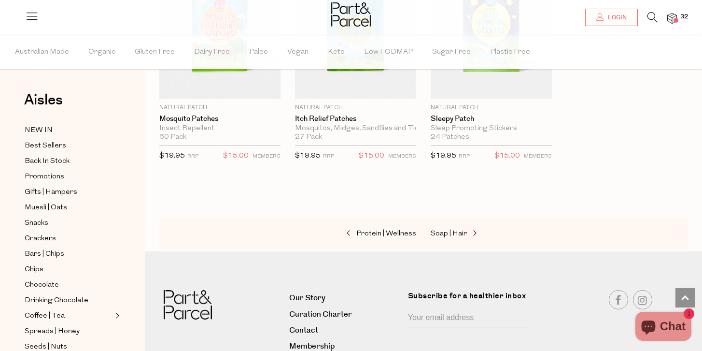
scroll to position [5249, 0]
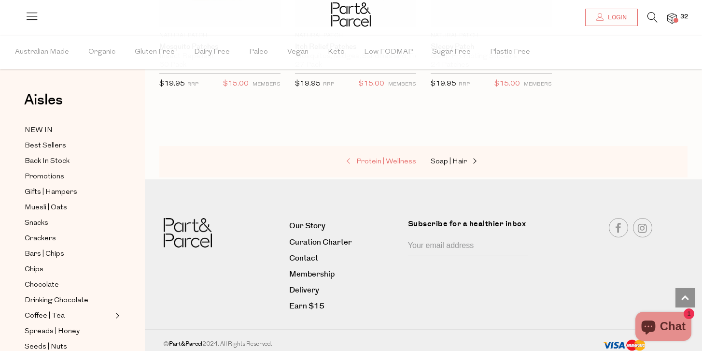
click at [367, 158] on span "Protein | Wellness" at bounding box center [387, 161] width 60 height 7
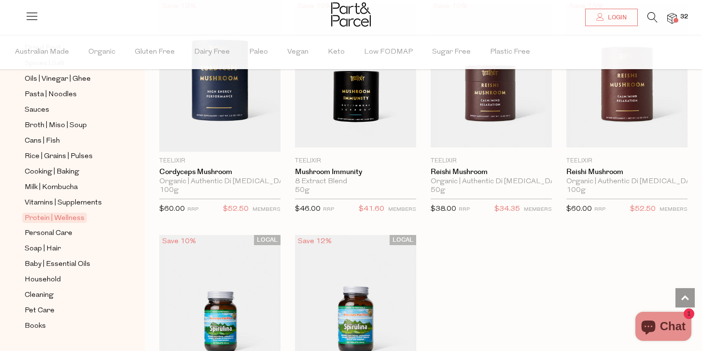
scroll to position [337, 0]
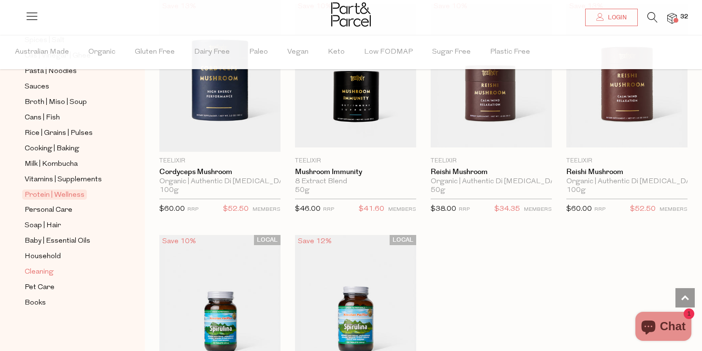
click at [43, 272] on span "Cleaning" at bounding box center [39, 272] width 29 height 12
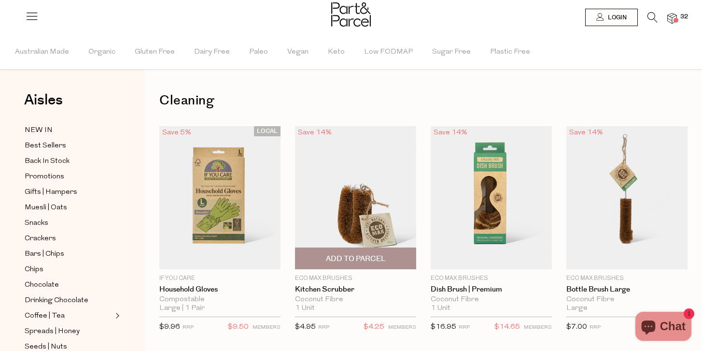
click at [348, 258] on span "Add To Parcel" at bounding box center [356, 259] width 60 height 10
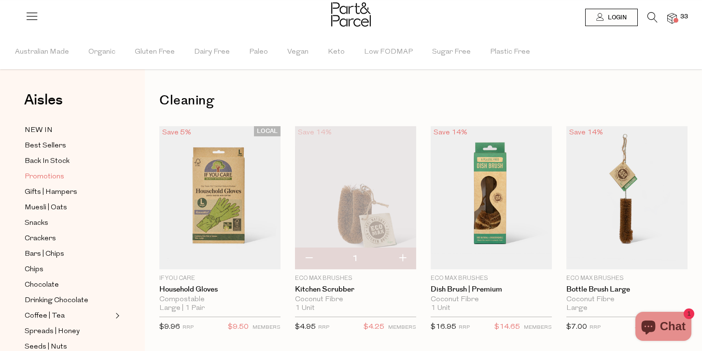
click at [37, 176] on span "Promotions" at bounding box center [45, 177] width 40 height 12
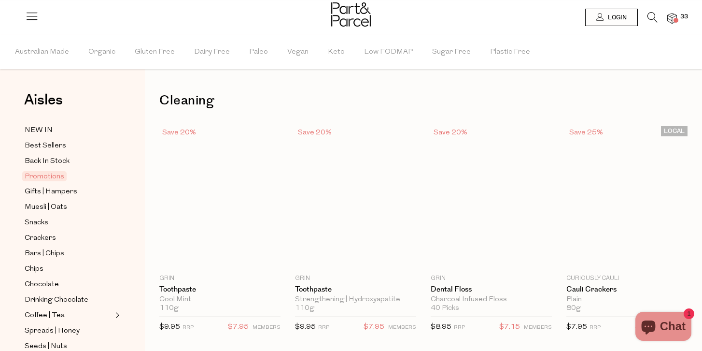
type input "2"
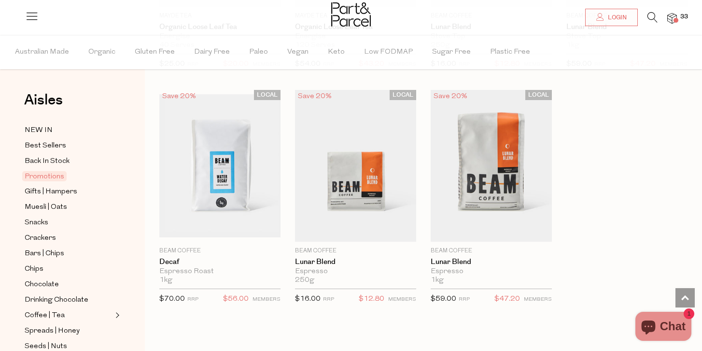
scroll to position [966, 0]
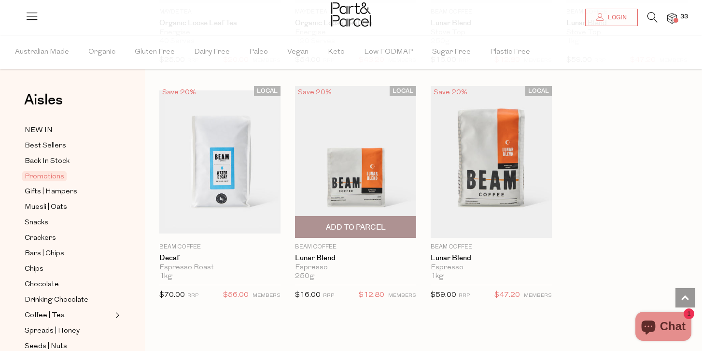
click at [348, 182] on img at bounding box center [355, 162] width 121 height 152
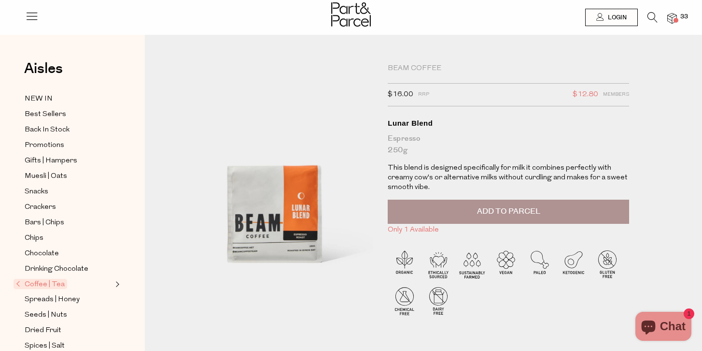
click at [479, 210] on span "Add to Parcel" at bounding box center [508, 211] width 63 height 11
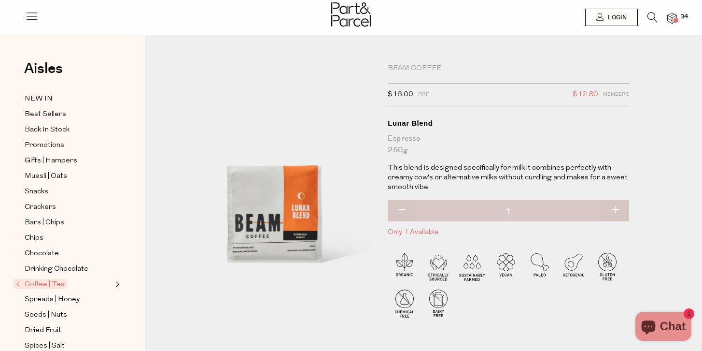
click at [675, 22] on span at bounding box center [676, 20] width 5 height 5
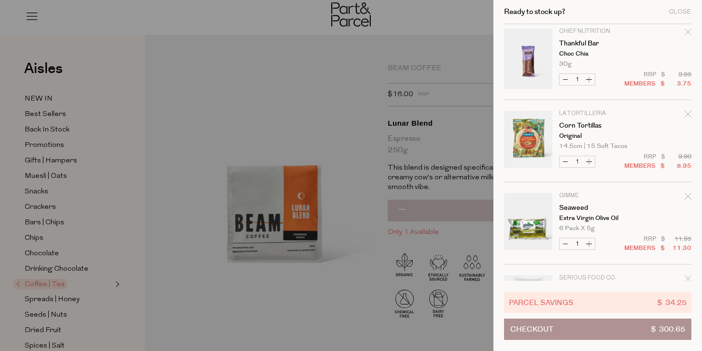
scroll to position [1958, 0]
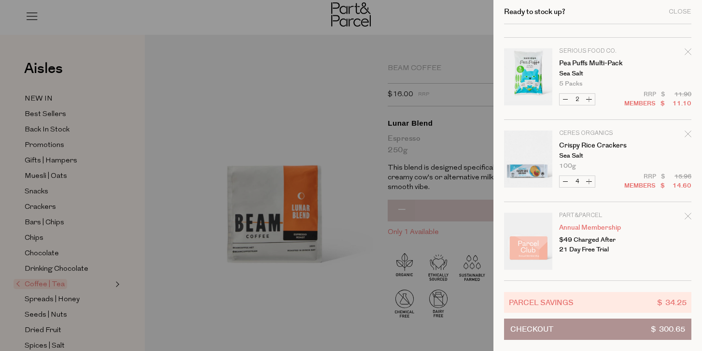
click at [570, 331] on button "Checkout $ 300.65" at bounding box center [597, 328] width 187 height 21
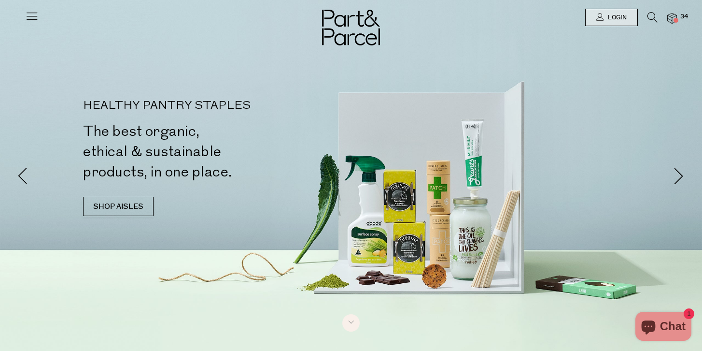
click at [671, 17] on img at bounding box center [673, 18] width 10 height 11
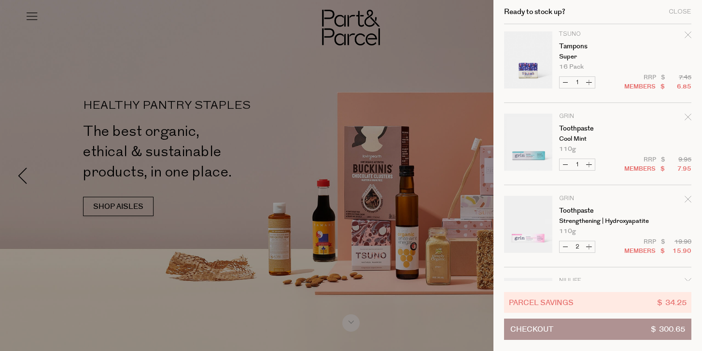
scroll to position [345, 0]
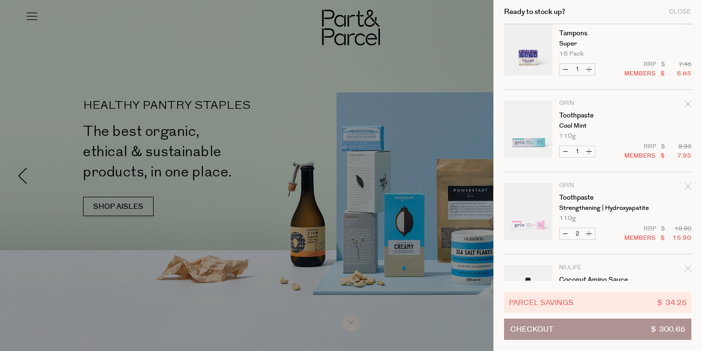
click at [563, 233] on button "Decrease Toothpaste" at bounding box center [566, 233] width 12 height 11
type input "1"
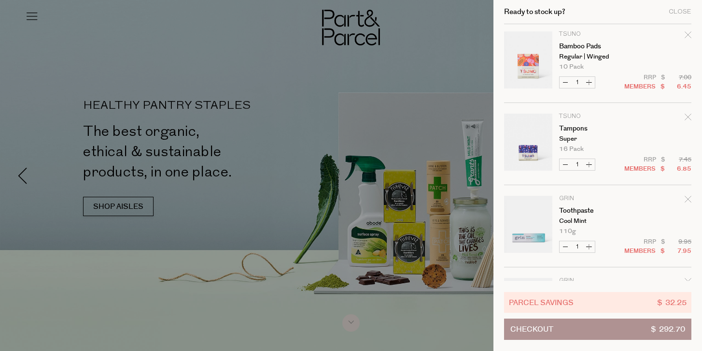
scroll to position [250, 0]
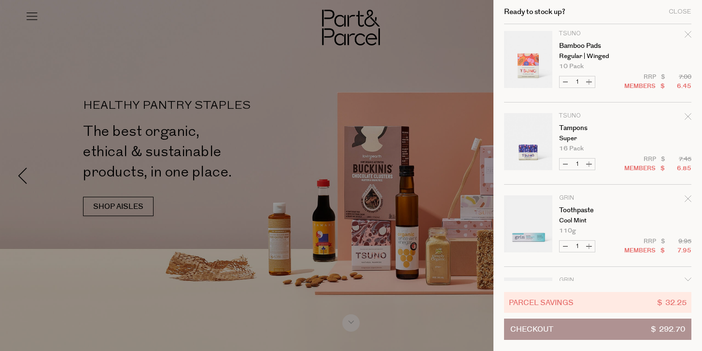
click at [117, 205] on div at bounding box center [351, 175] width 702 height 351
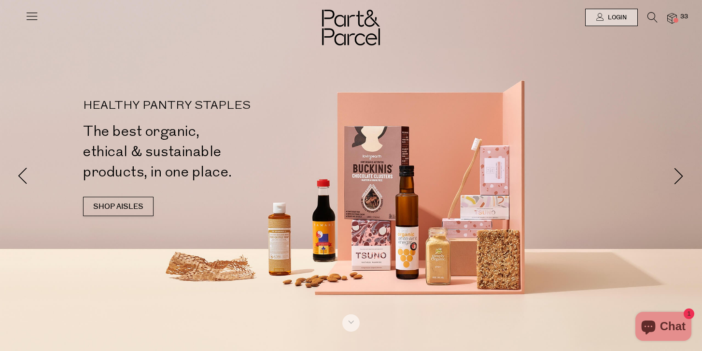
click at [117, 205] on link "SHOP AISLES" at bounding box center [118, 206] width 71 height 19
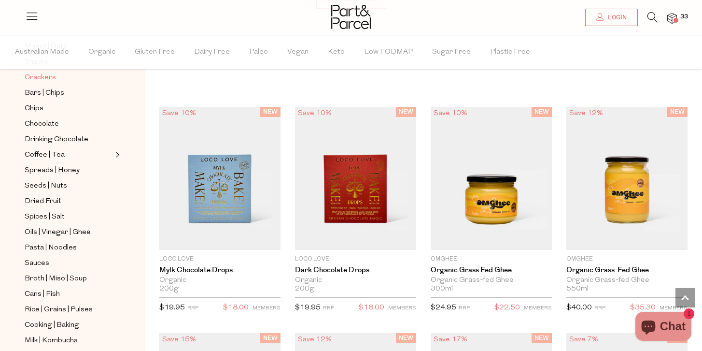
scroll to position [163, 0]
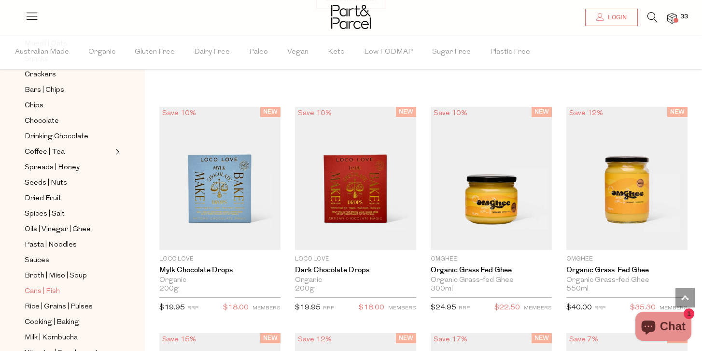
click at [38, 294] on span "Cans | Fish" at bounding box center [42, 292] width 35 height 12
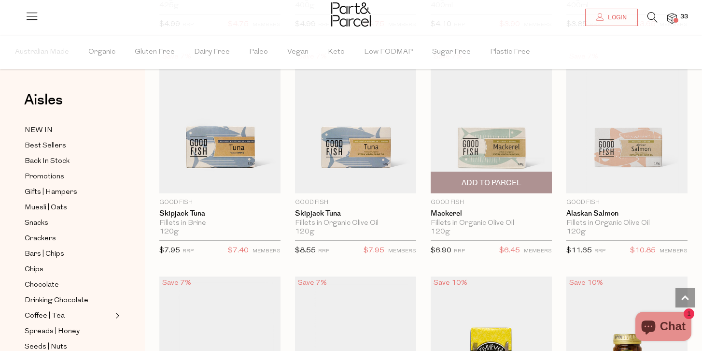
scroll to position [960, 0]
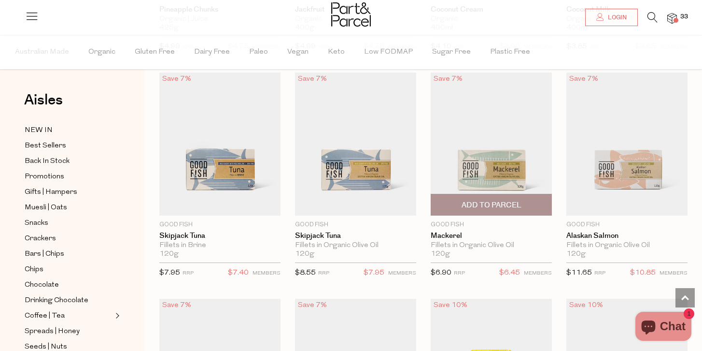
click at [468, 202] on span "Add To Parcel" at bounding box center [492, 205] width 60 height 10
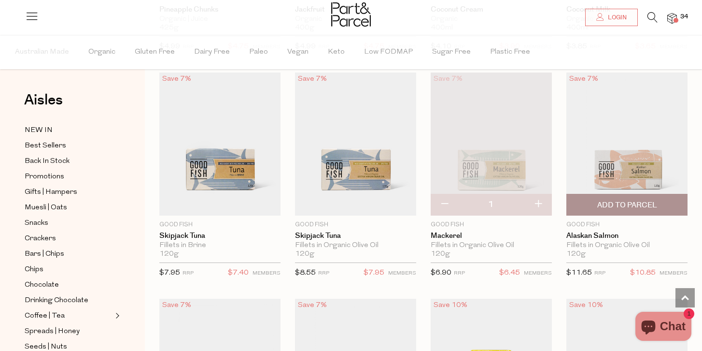
click at [614, 205] on span "Add To Parcel" at bounding box center [628, 205] width 60 height 10
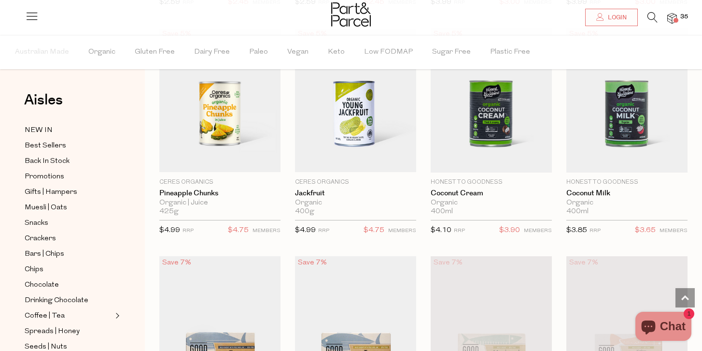
scroll to position [1036, 0]
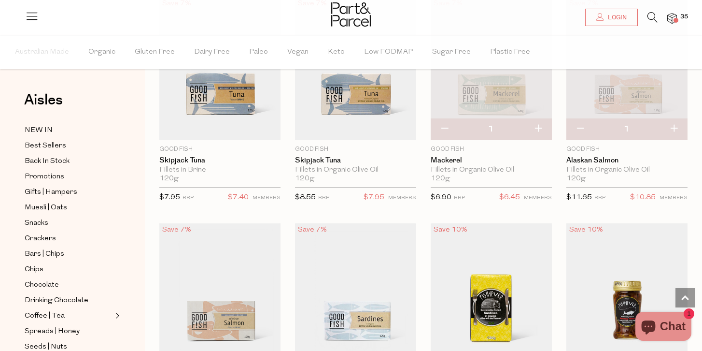
click at [537, 128] on button "button" at bounding box center [539, 128] width 28 height 21
type input "2"
click at [673, 129] on button "button" at bounding box center [674, 128] width 28 height 21
type input "2"
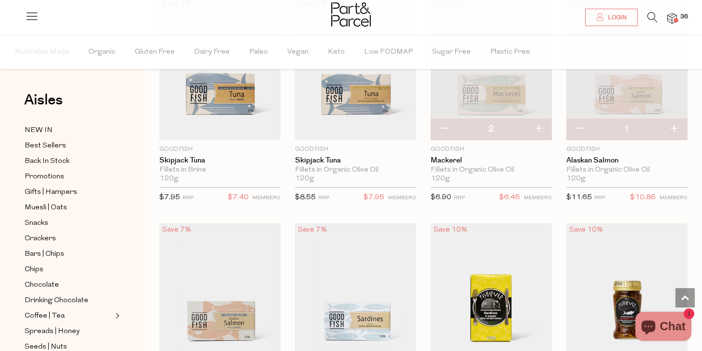
type input "2"
click at [39, 286] on span "Chocolate" at bounding box center [42, 285] width 34 height 12
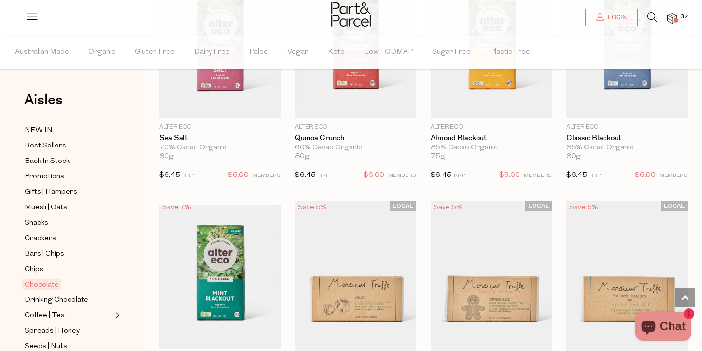
scroll to position [1294, 0]
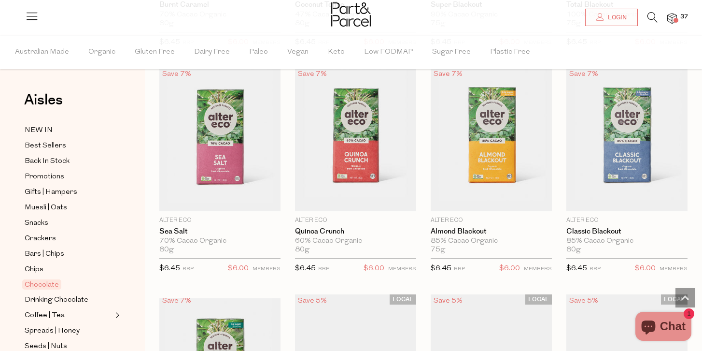
scroll to position [1196, 0]
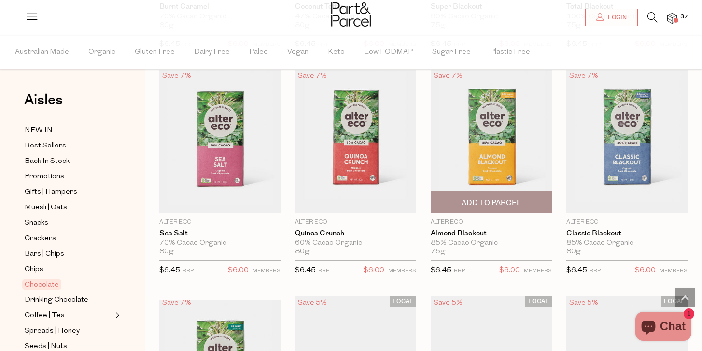
click at [487, 203] on span "Add To Parcel" at bounding box center [492, 203] width 60 height 10
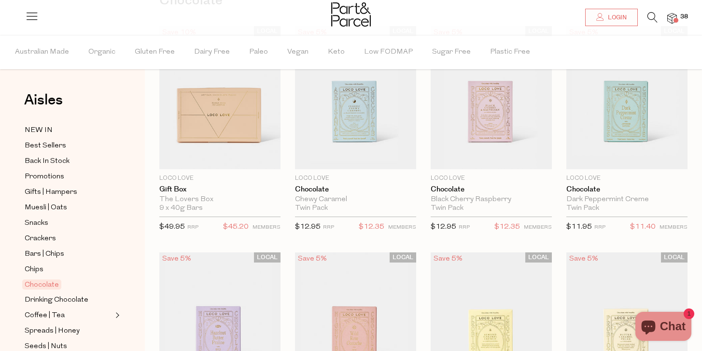
scroll to position [0, 0]
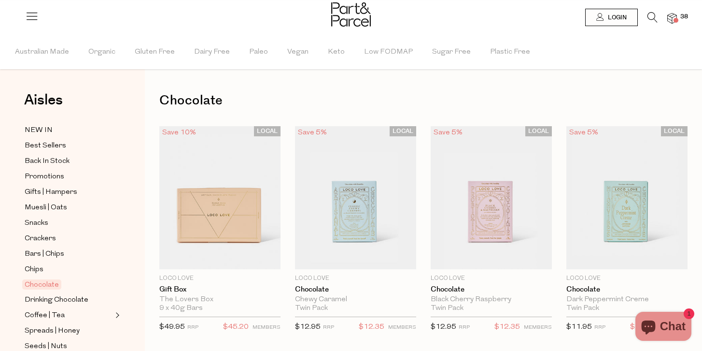
click at [675, 15] on img at bounding box center [673, 18] width 10 height 11
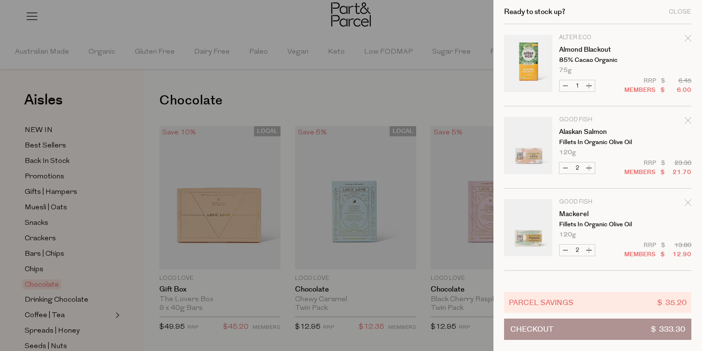
click at [552, 327] on span "Checkout" at bounding box center [532, 329] width 43 height 20
